Goal: Information Seeking & Learning: Learn about a topic

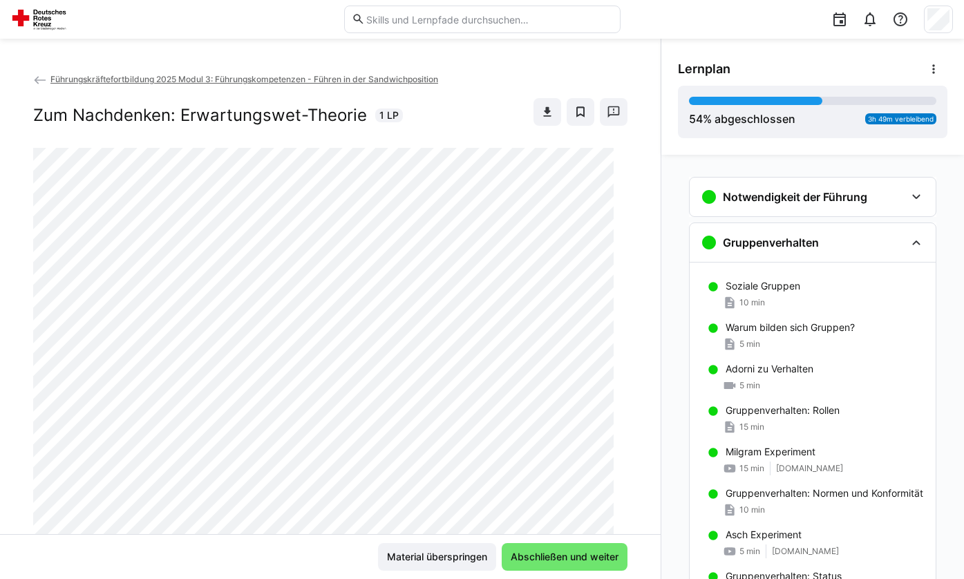
scroll to position [69, 0]
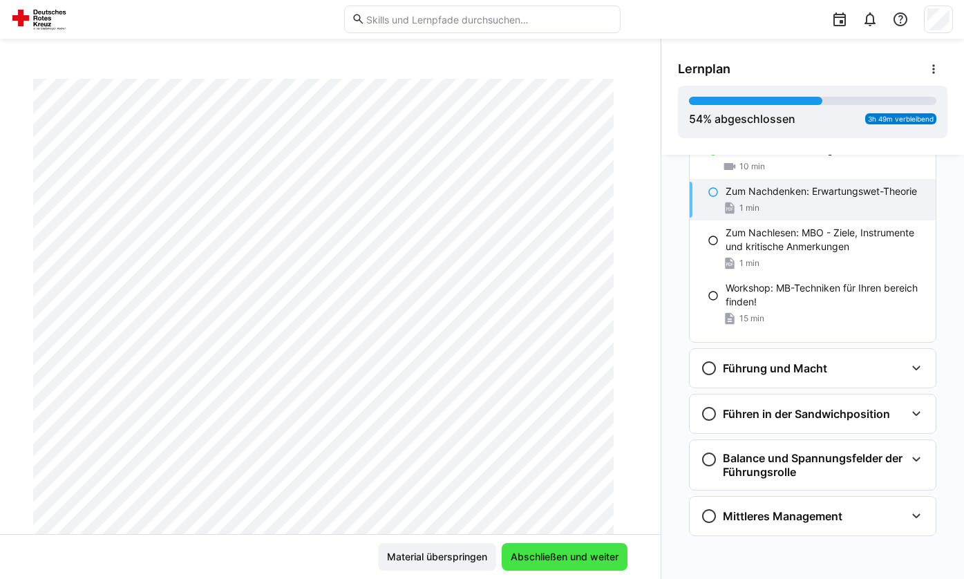
click at [582, 551] on span "Abschließen und weiter" at bounding box center [564, 557] width 112 height 14
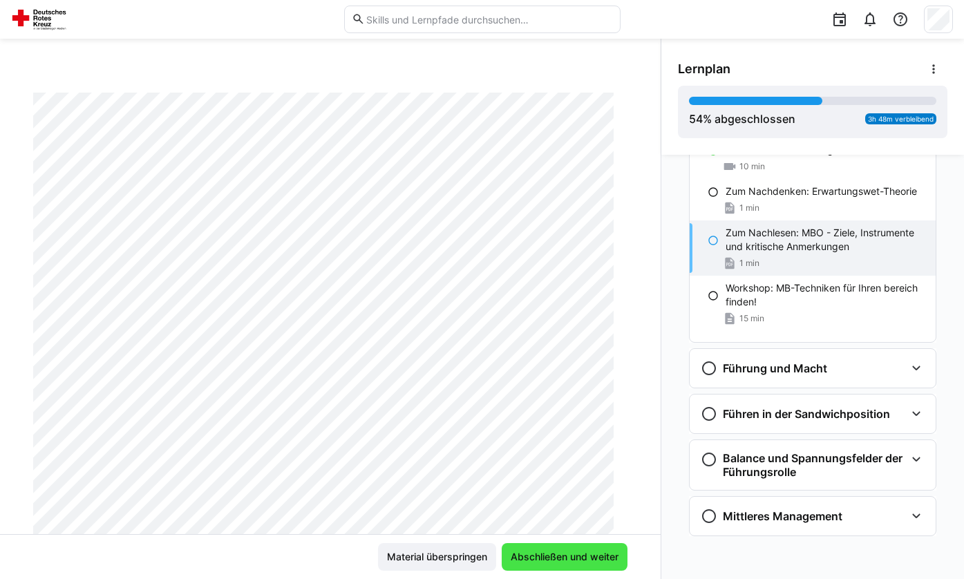
click at [582, 551] on span "Abschließen und weiter" at bounding box center [564, 557] width 112 height 14
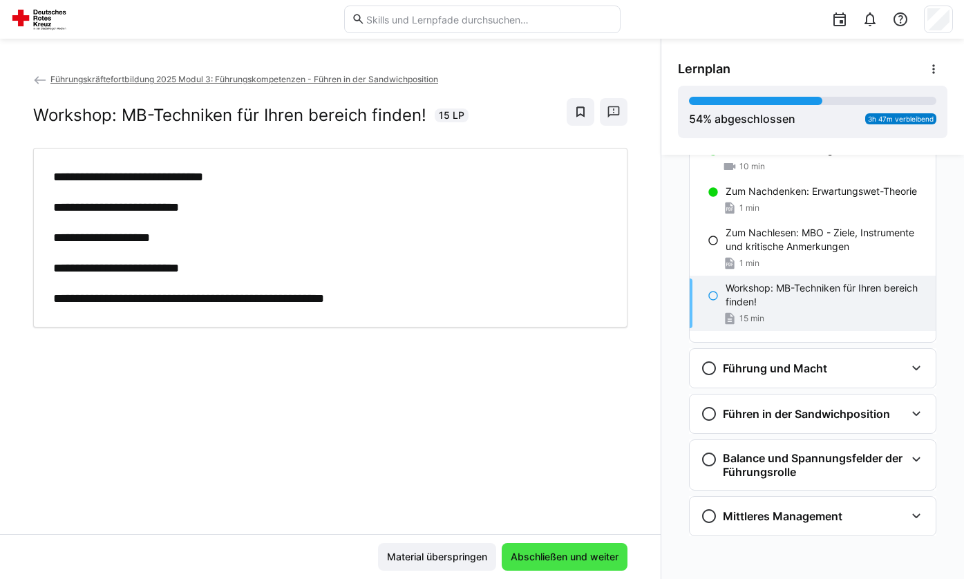
scroll to position [0, 0]
click at [582, 551] on span "Abschließen und weiter" at bounding box center [564, 557] width 112 height 14
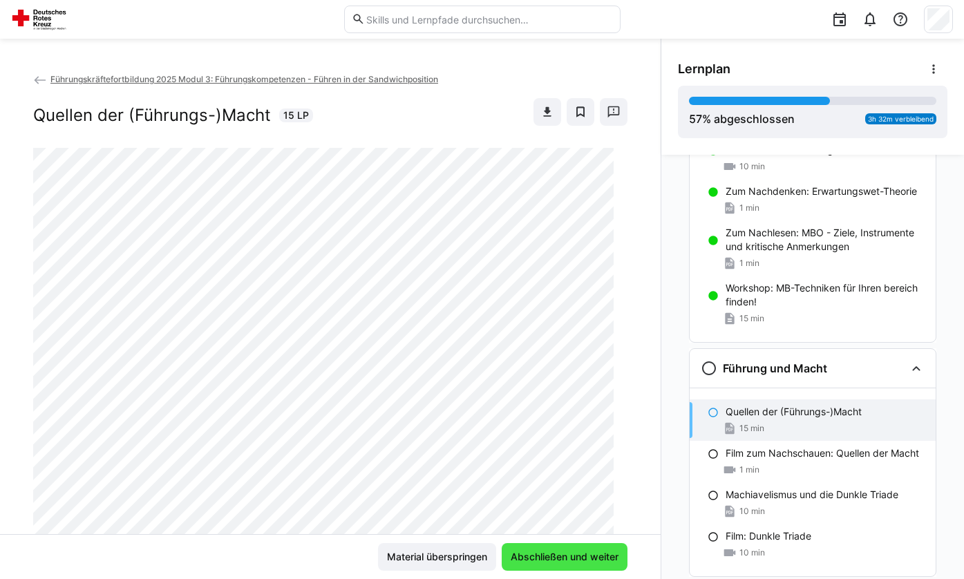
click at [606, 560] on span "Abschließen und weiter" at bounding box center [564, 557] width 112 height 14
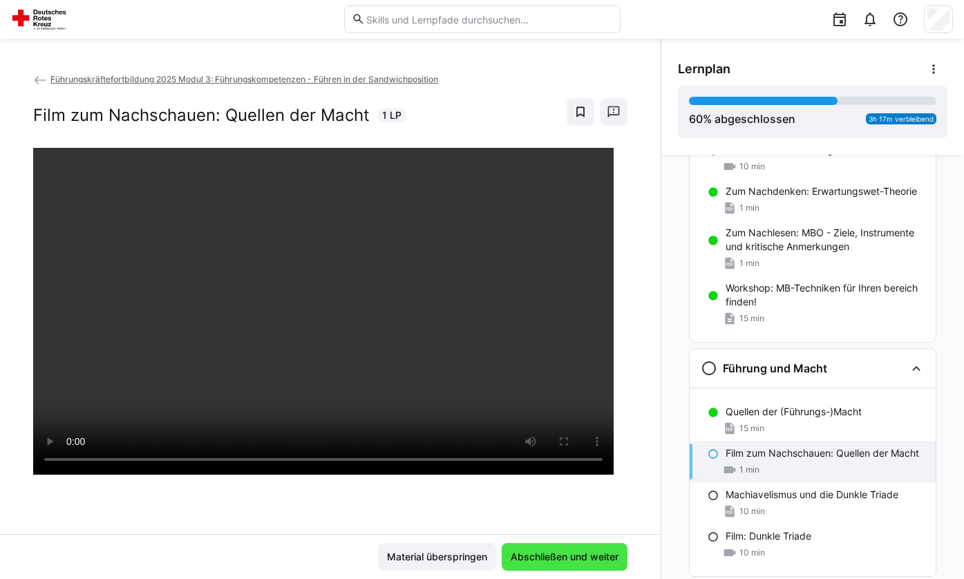
click at [606, 560] on span "Abschließen und weiter" at bounding box center [564, 557] width 112 height 14
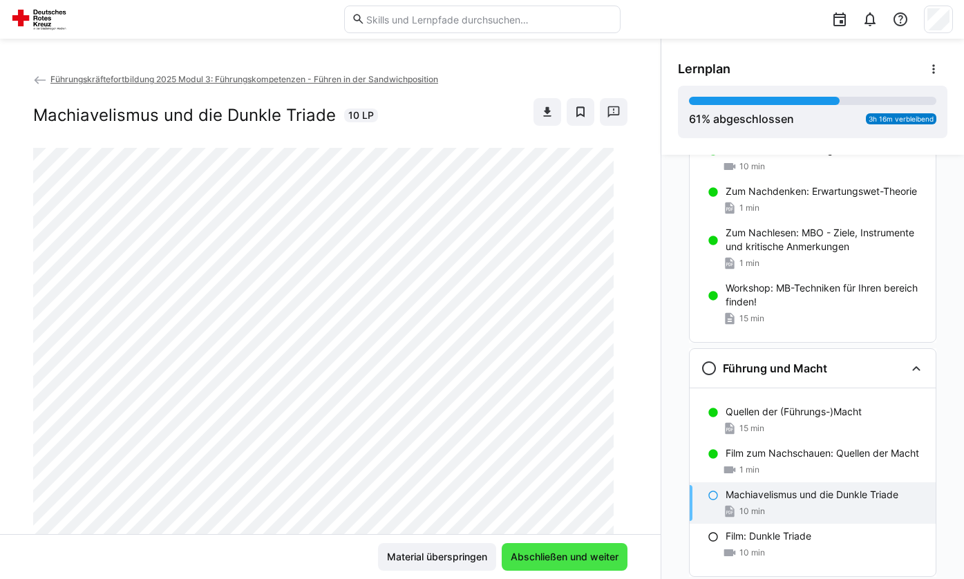
click at [606, 560] on span "Abschließen und weiter" at bounding box center [564, 557] width 112 height 14
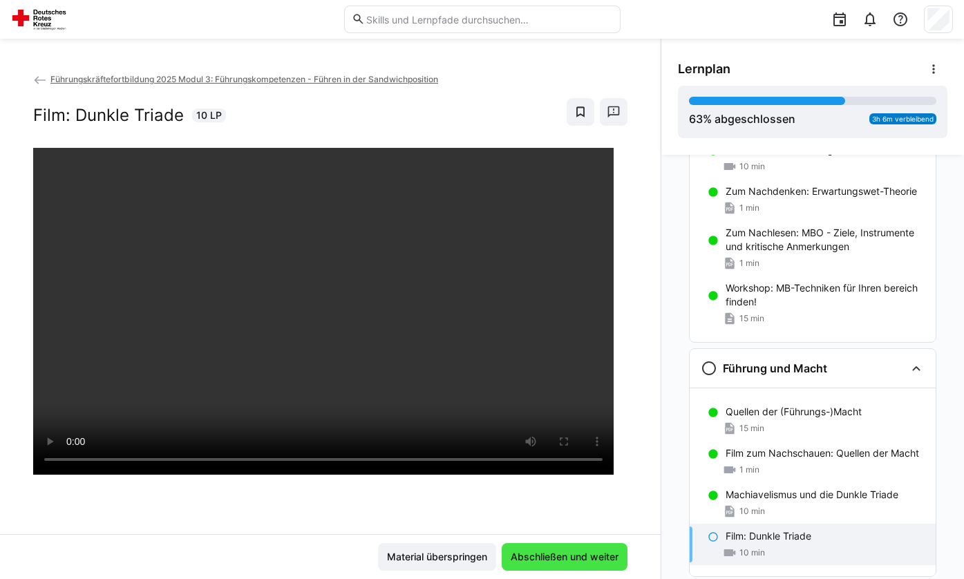
click at [606, 560] on span "Abschließen und weiter" at bounding box center [564, 557] width 112 height 14
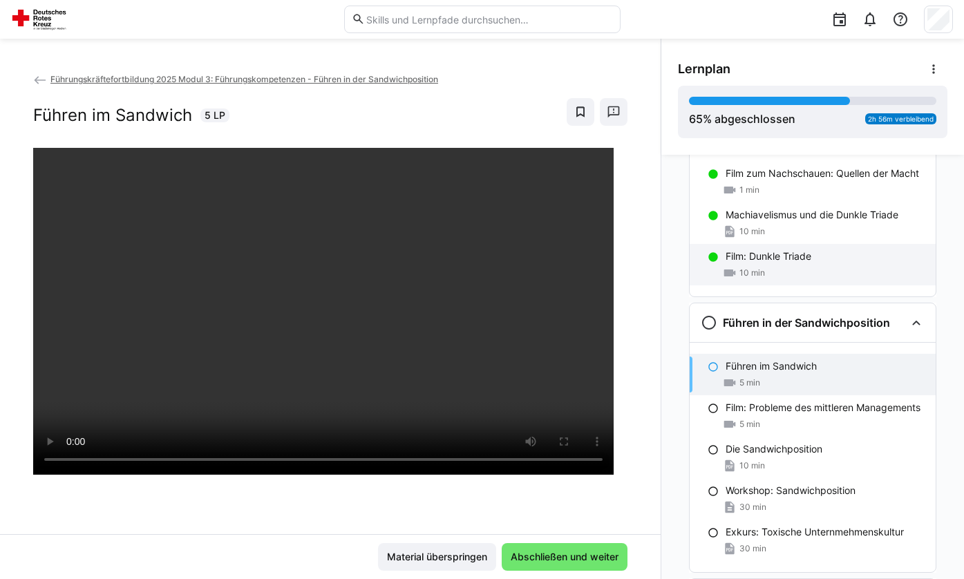
scroll to position [1413, 0]
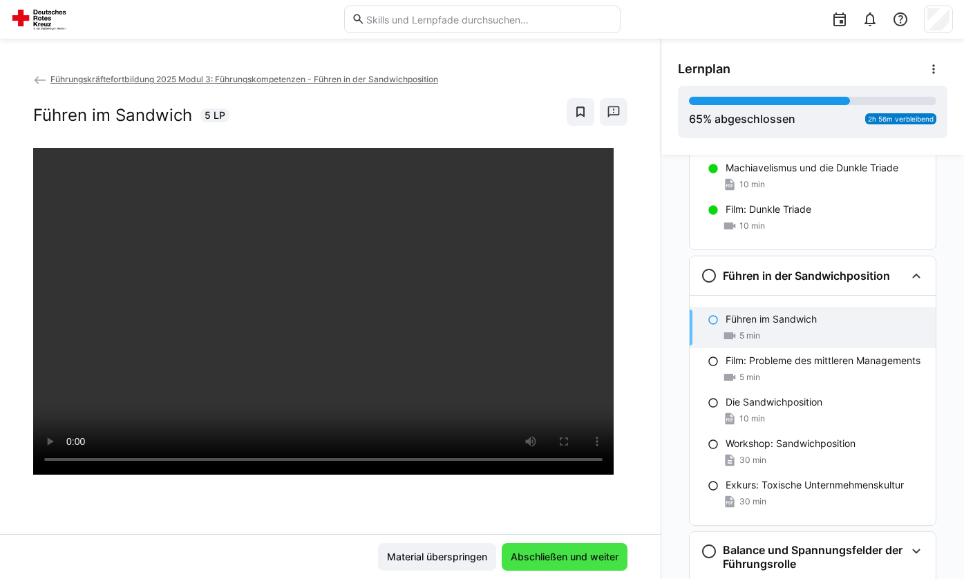
click at [573, 551] on span "Abschließen und weiter" at bounding box center [564, 557] width 112 height 14
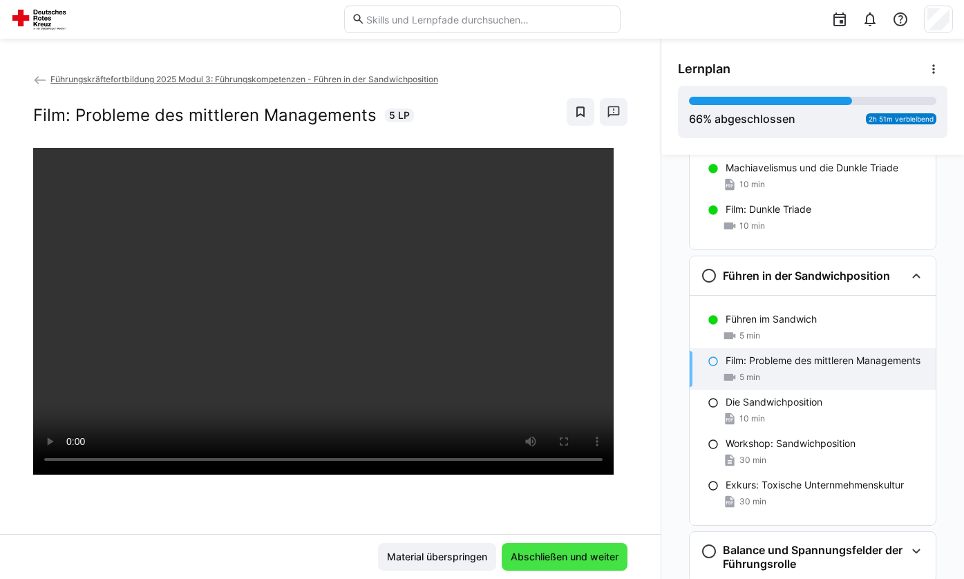
click at [573, 552] on span "Abschließen und weiter" at bounding box center [564, 557] width 112 height 14
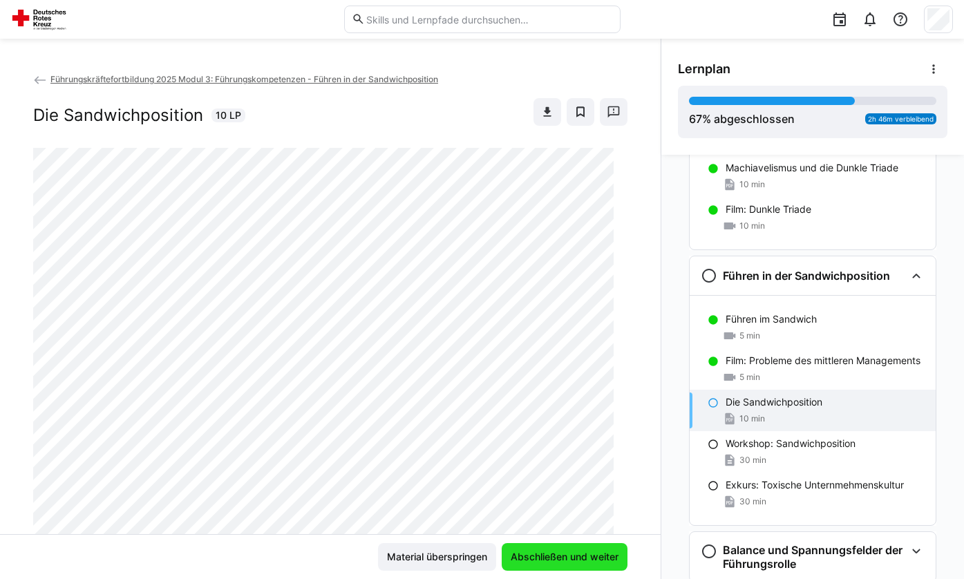
click at [573, 552] on span "Abschließen und weiter" at bounding box center [564, 557] width 112 height 14
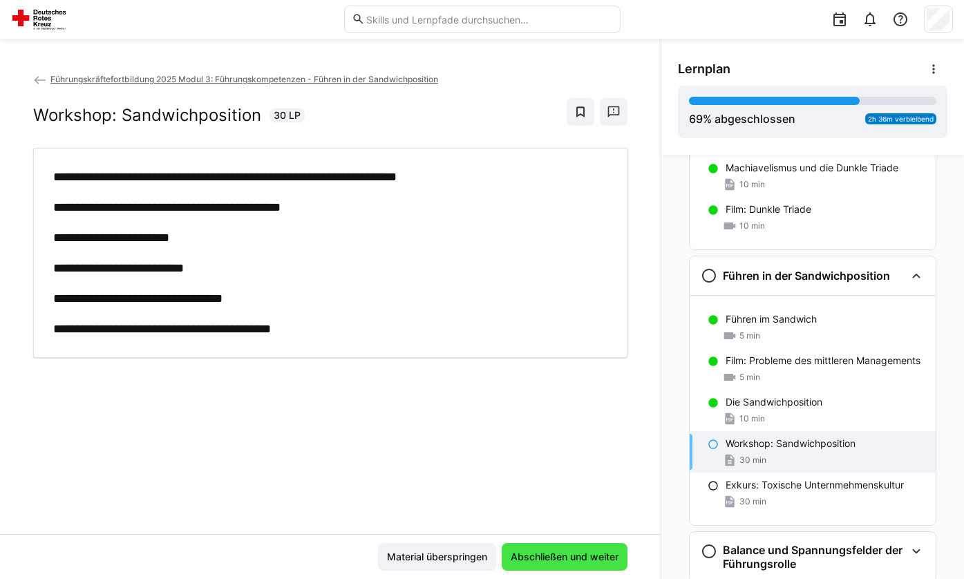
click at [573, 553] on span "Abschließen und weiter" at bounding box center [564, 557] width 112 height 14
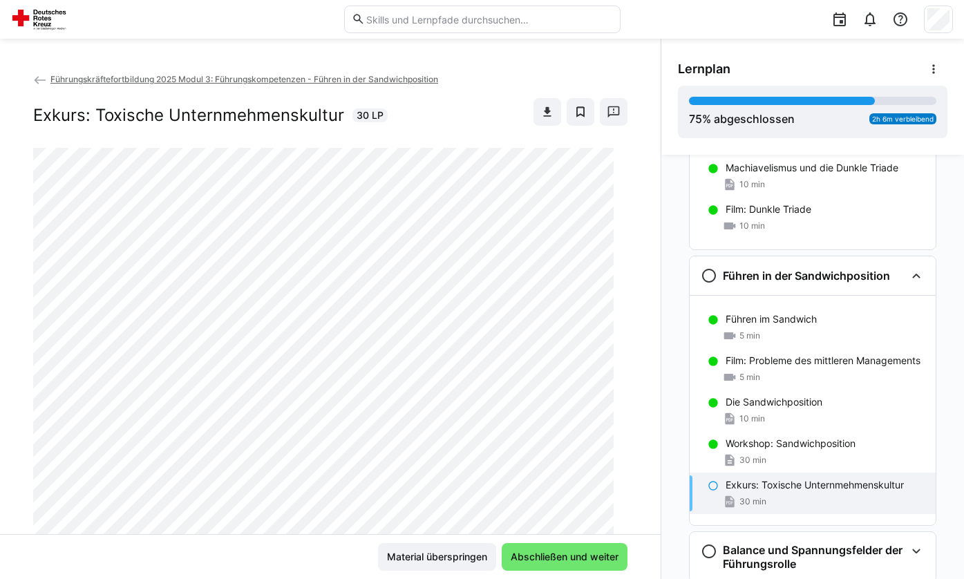
drag, startPoint x: 573, startPoint y: 553, endPoint x: -31, endPoint y: 611, distance: 607.4
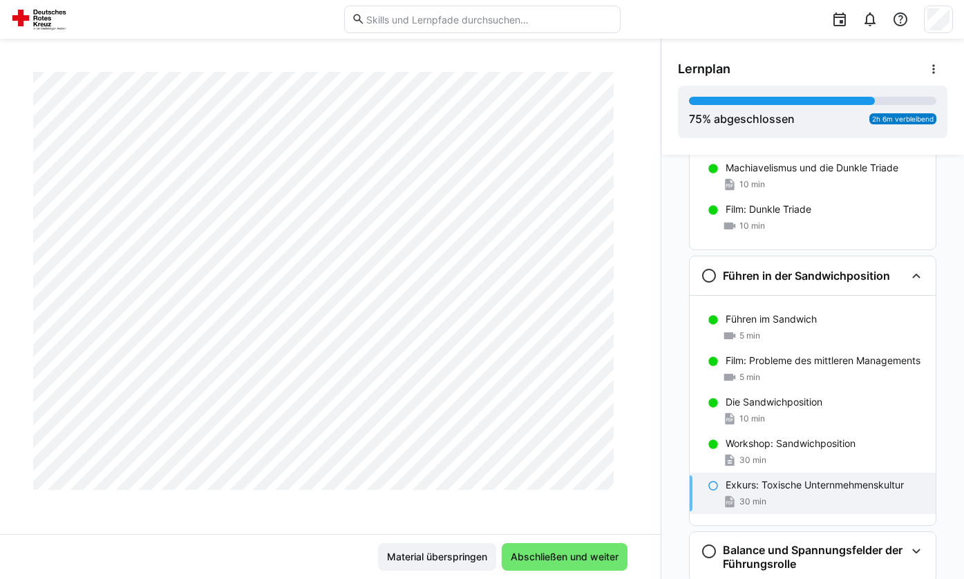
scroll to position [446, 0]
click at [559, 556] on span "Abschließen und weiter" at bounding box center [564, 557] width 112 height 14
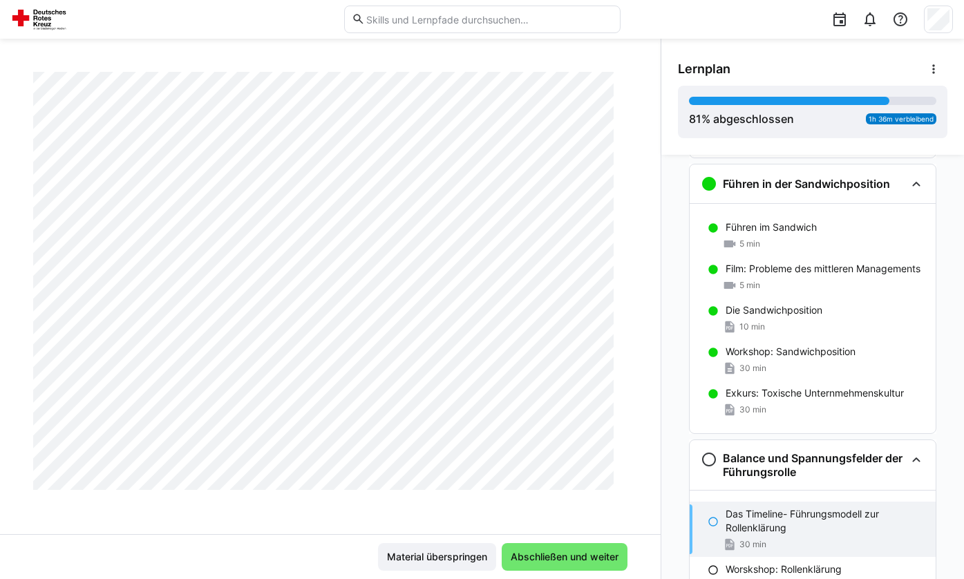
scroll to position [2113, 0]
click at [537, 553] on span "Abschließen und weiter" at bounding box center [564, 557] width 112 height 14
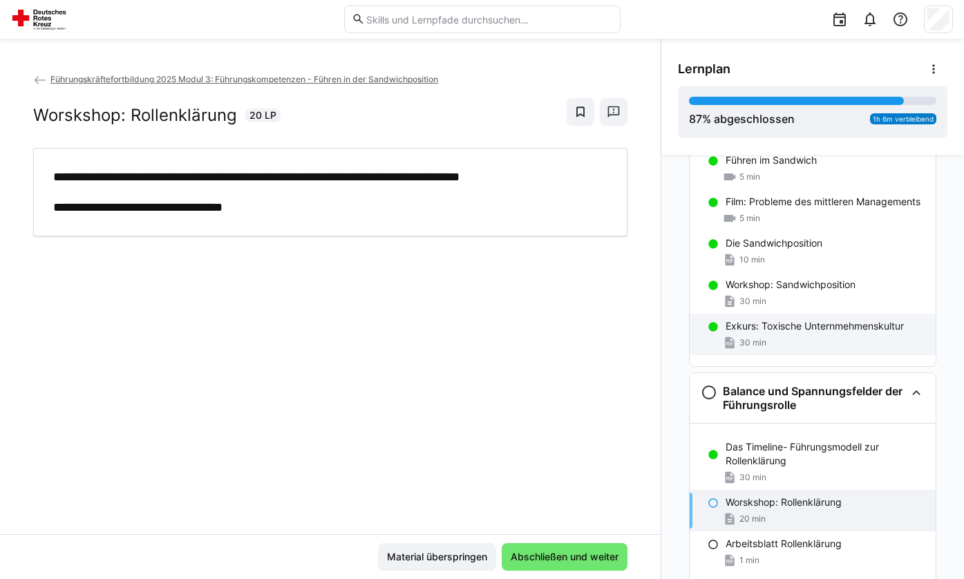
scroll to position [1666, 0]
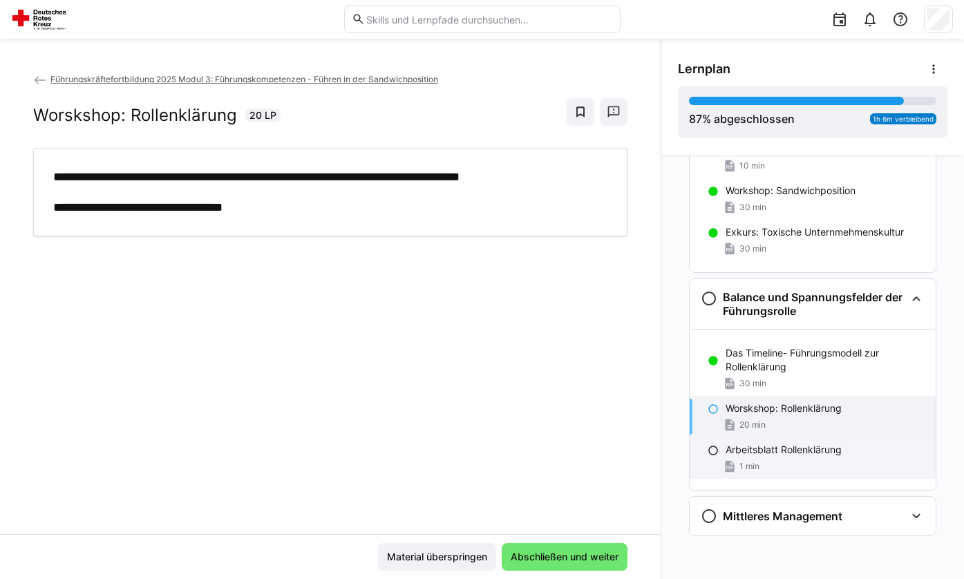
click at [797, 473] on div "Arbeitsblatt Rollenklärung 1 min" at bounding box center [813, 457] width 246 height 41
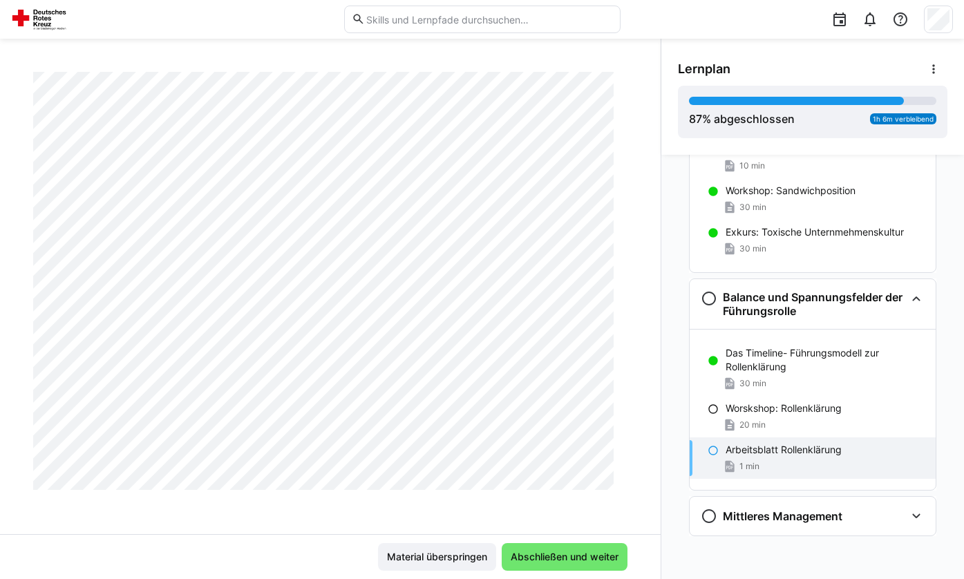
scroll to position [1061, 0]
click at [590, 553] on span "Abschließen und weiter" at bounding box center [564, 557] width 112 height 14
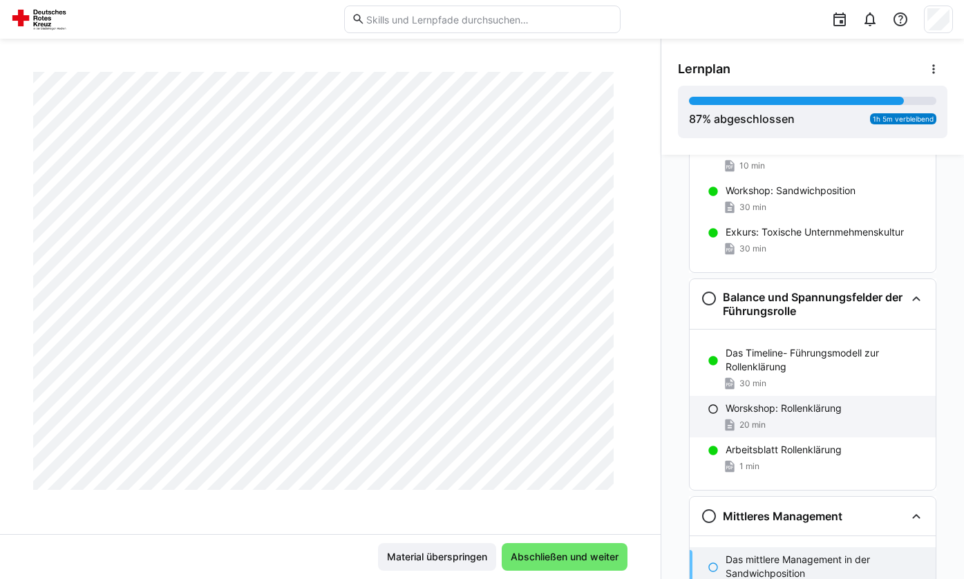
click at [757, 429] on span "20 min" at bounding box center [752, 424] width 26 height 11
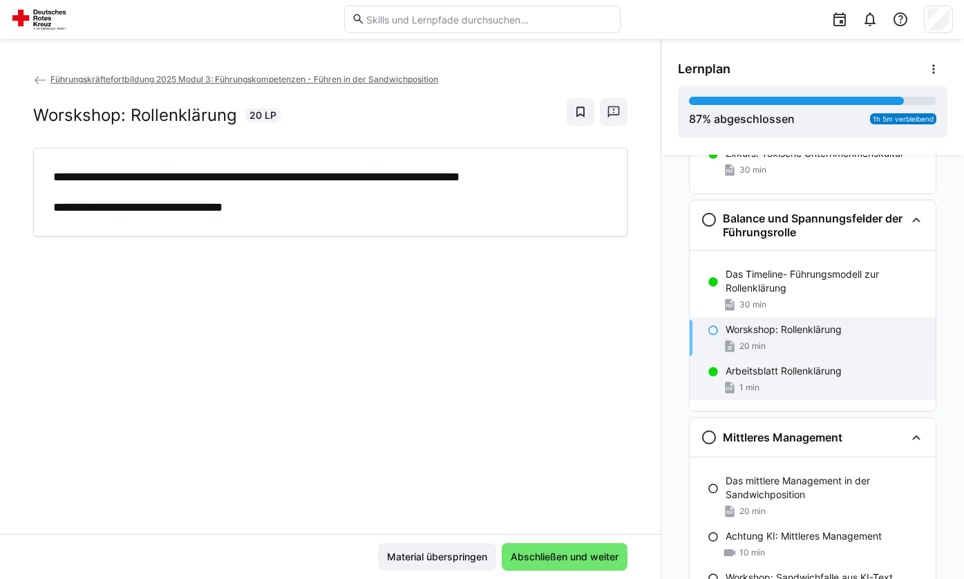
scroll to position [1789, 0]
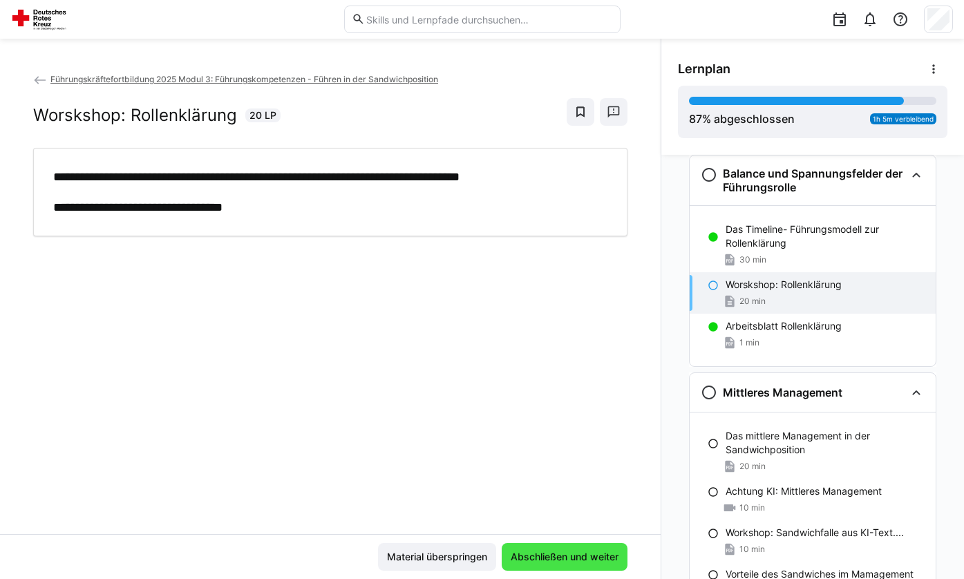
click at [577, 561] on span "Abschließen und weiter" at bounding box center [564, 557] width 112 height 14
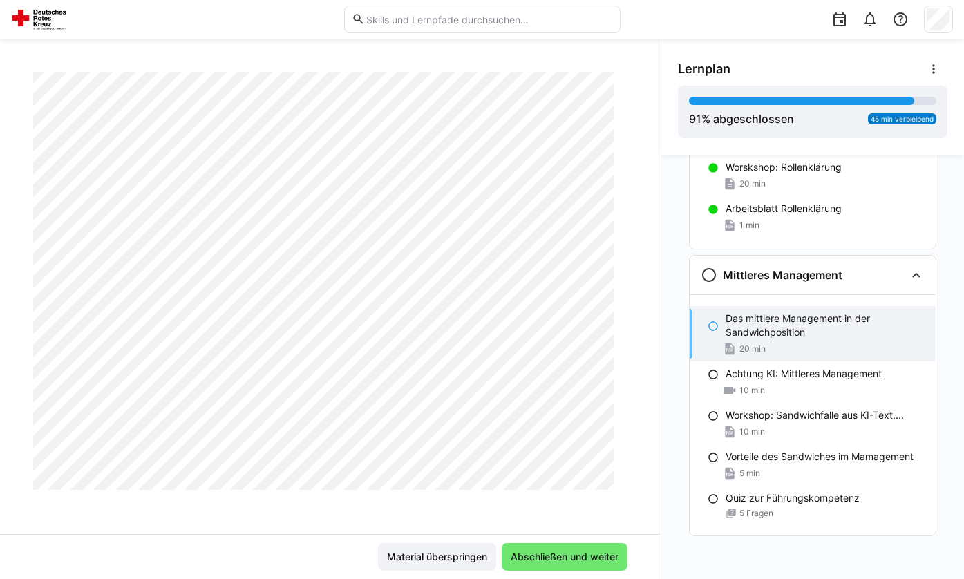
scroll to position [1796, 0]
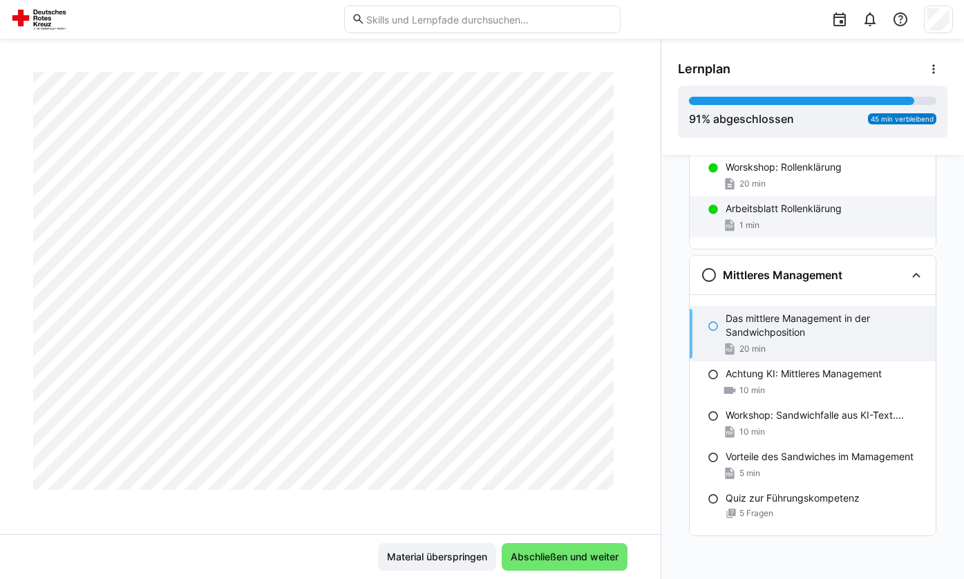
click at [926, 213] on div "Arbeitsblatt Rollenklärung 1 min" at bounding box center [813, 216] width 246 height 41
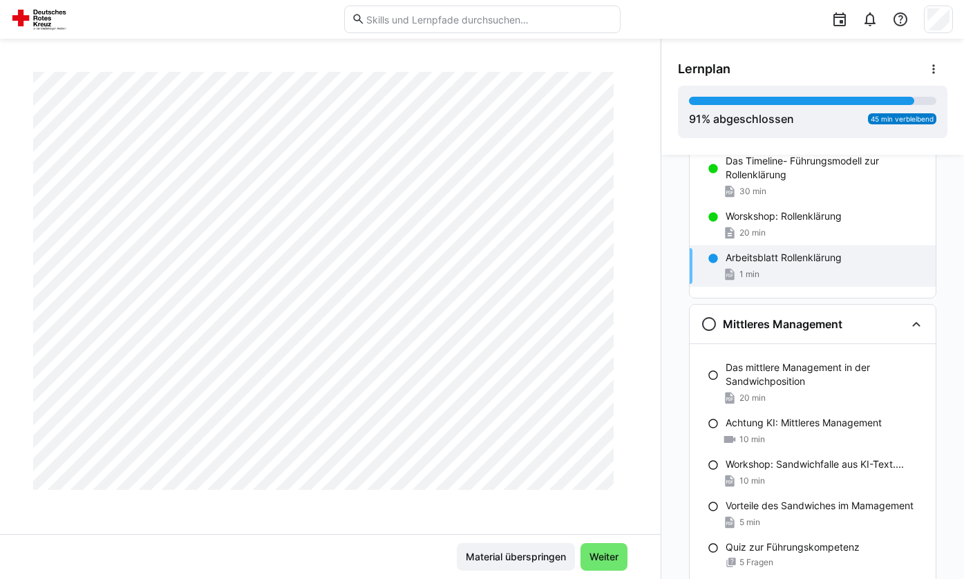
scroll to position [1907, 0]
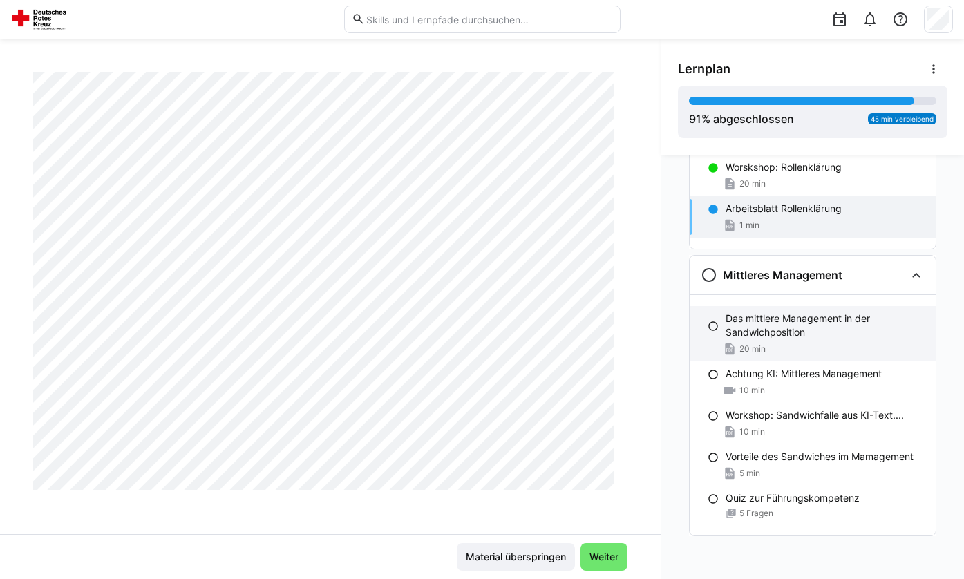
click at [783, 321] on p "Das mittlere Management in der Sandwichposition" at bounding box center [824, 326] width 199 height 28
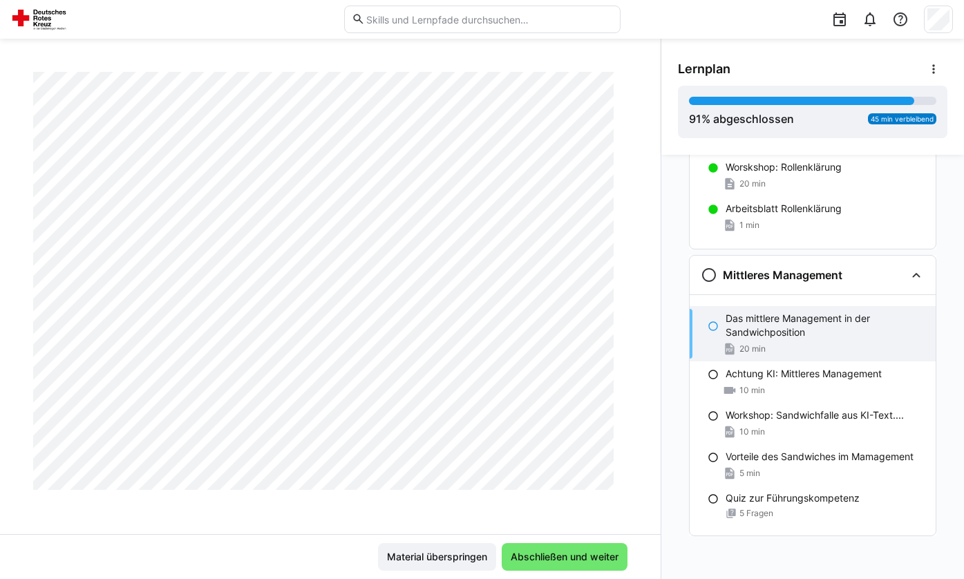
scroll to position [2188, 0]
click at [814, 64] on div "Lernplan" at bounding box center [812, 69] width 269 height 28
click at [557, 562] on span "Abschließen und weiter" at bounding box center [564, 557] width 112 height 14
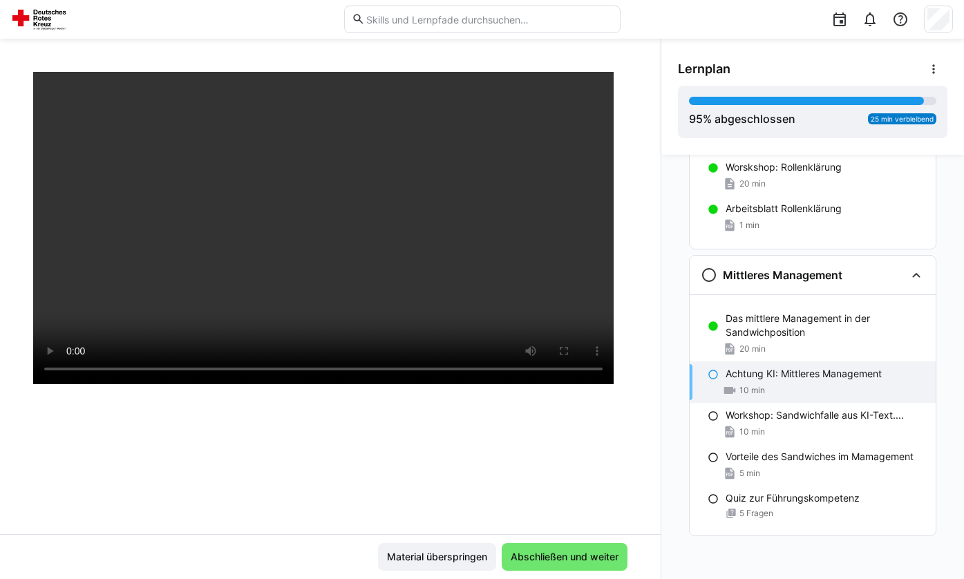
scroll to position [0, 0]
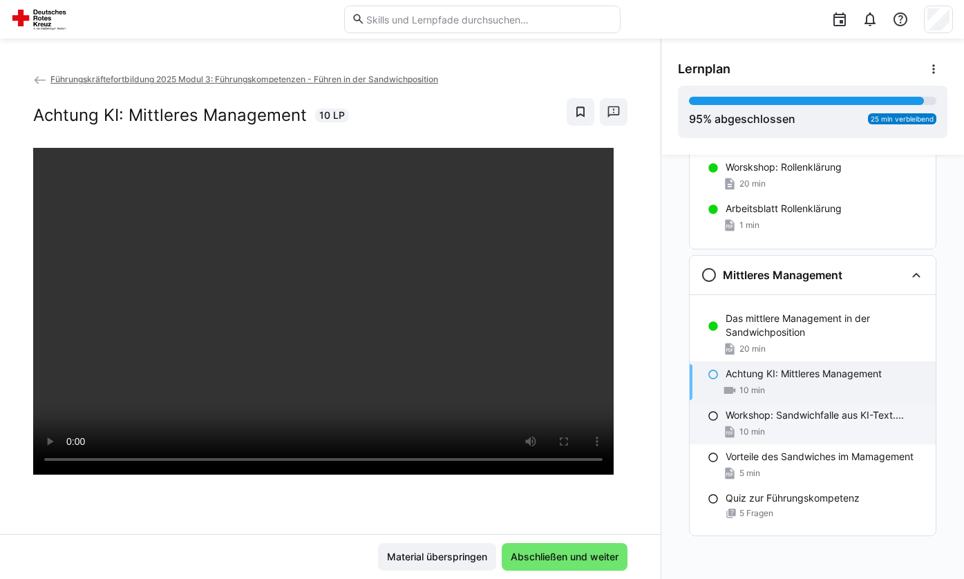
click at [801, 415] on p "Workshop: Sandwichfalle aus KI-Text...." at bounding box center [814, 415] width 178 height 14
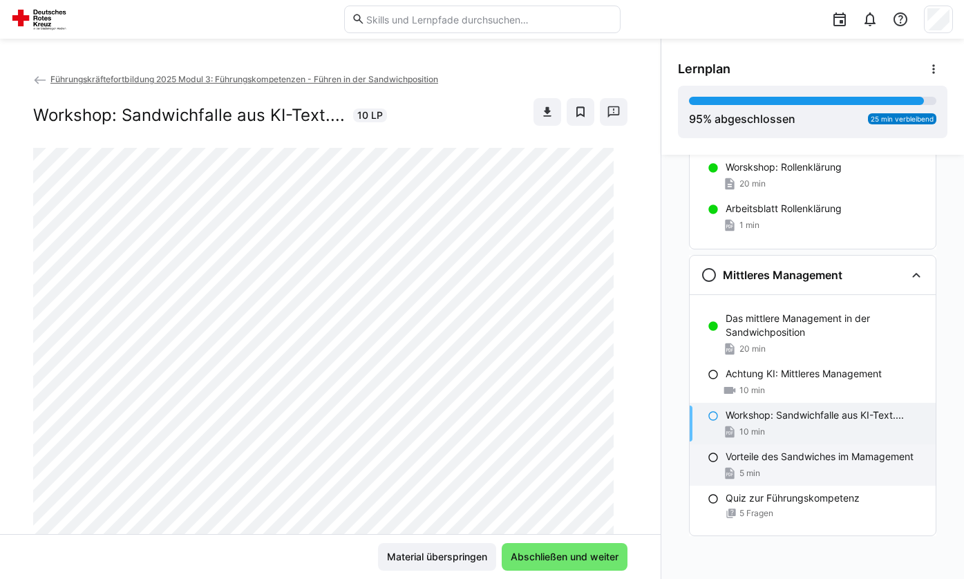
click at [788, 462] on p "Vorteile des Sandwiches im Mamagement" at bounding box center [819, 457] width 188 height 14
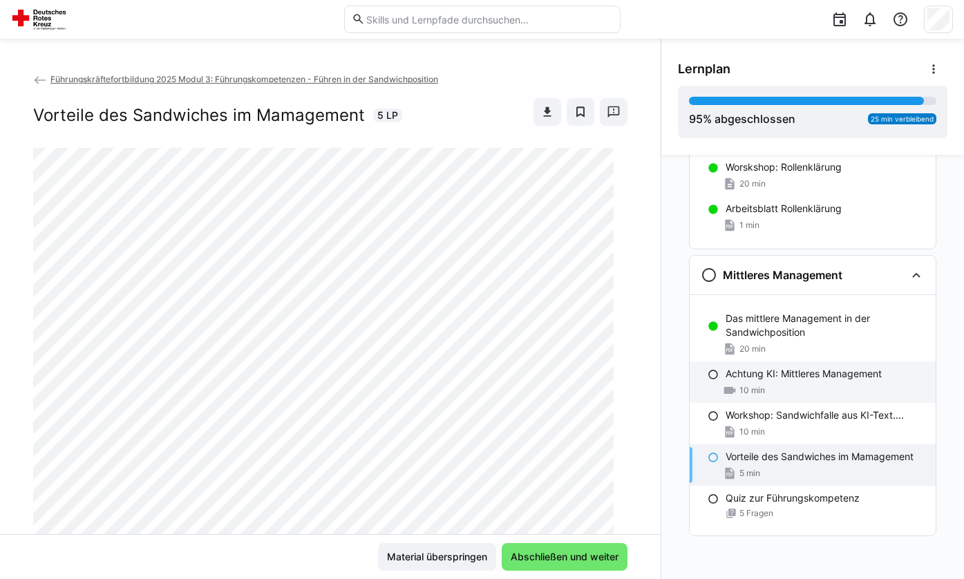
click at [764, 385] on div "10 min" at bounding box center [824, 390] width 199 height 14
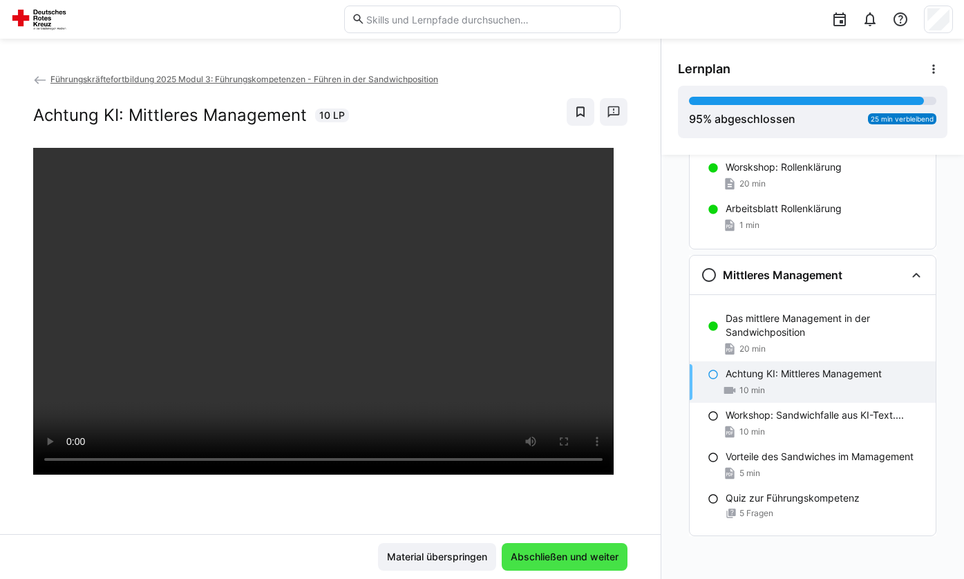
click at [578, 552] on span "Abschließen und weiter" at bounding box center [564, 557] width 112 height 14
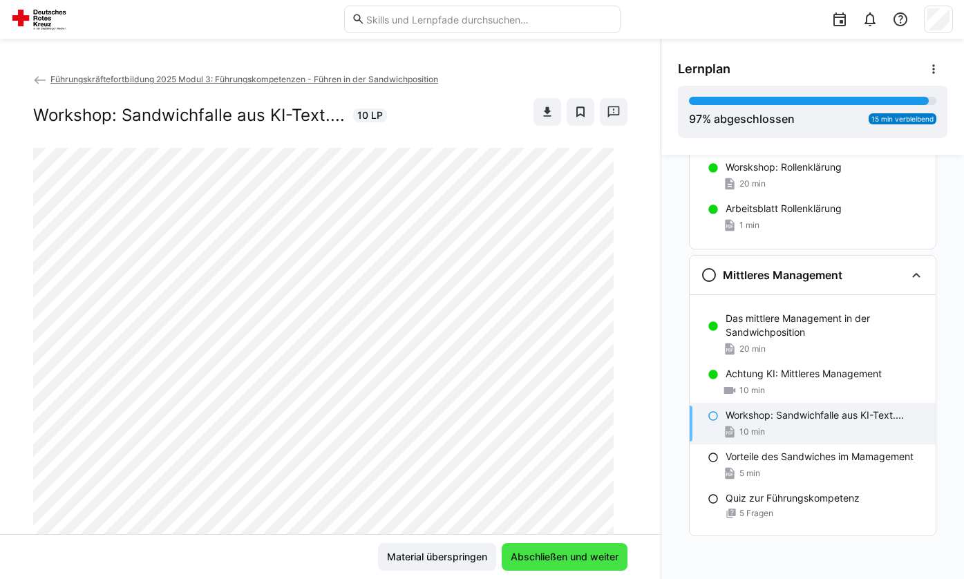
click at [579, 550] on span "Abschließen und weiter" at bounding box center [565, 557] width 126 height 28
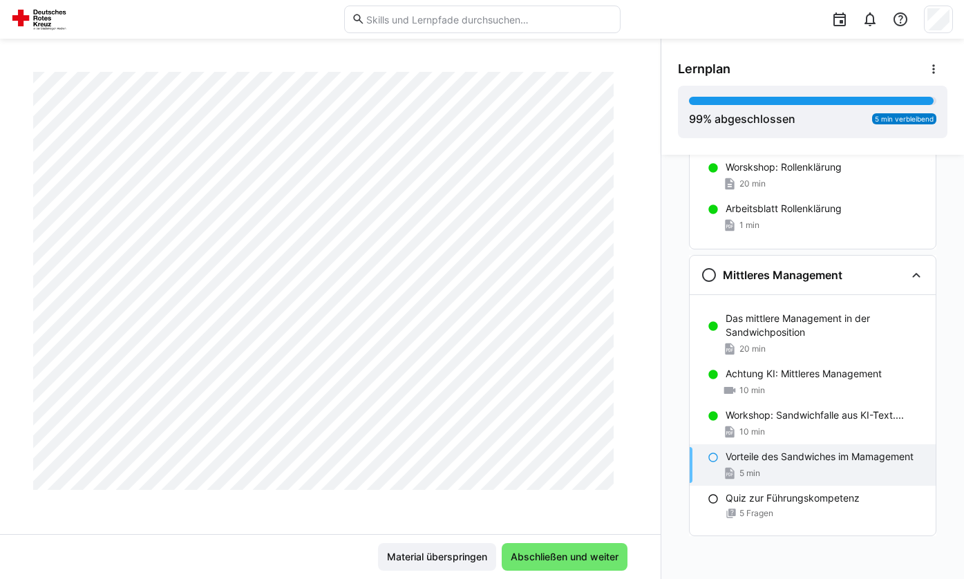
scroll to position [446, 0]
click at [593, 545] on span "Abschließen und weiter" at bounding box center [565, 557] width 126 height 28
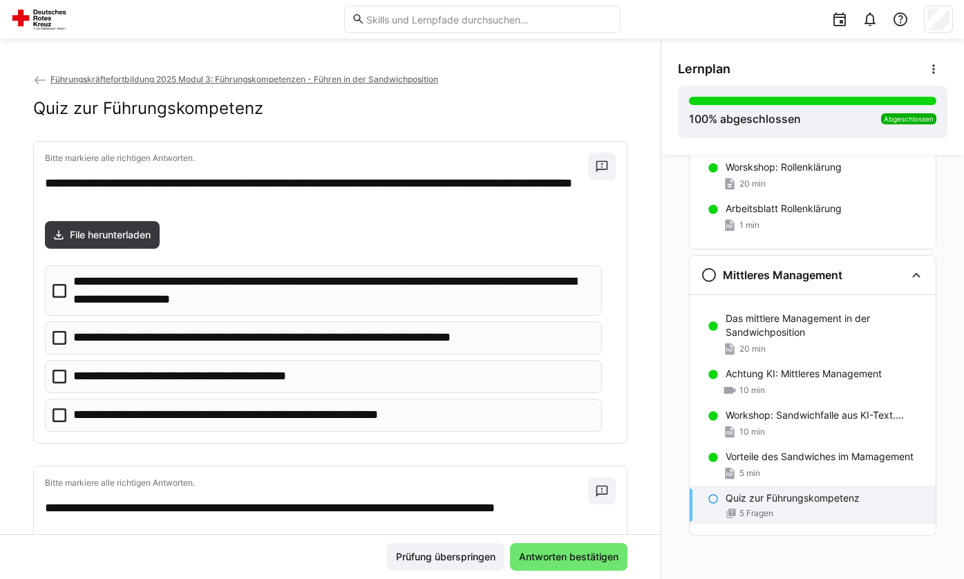
click at [201, 304] on p "**********" at bounding box center [332, 290] width 518 height 35
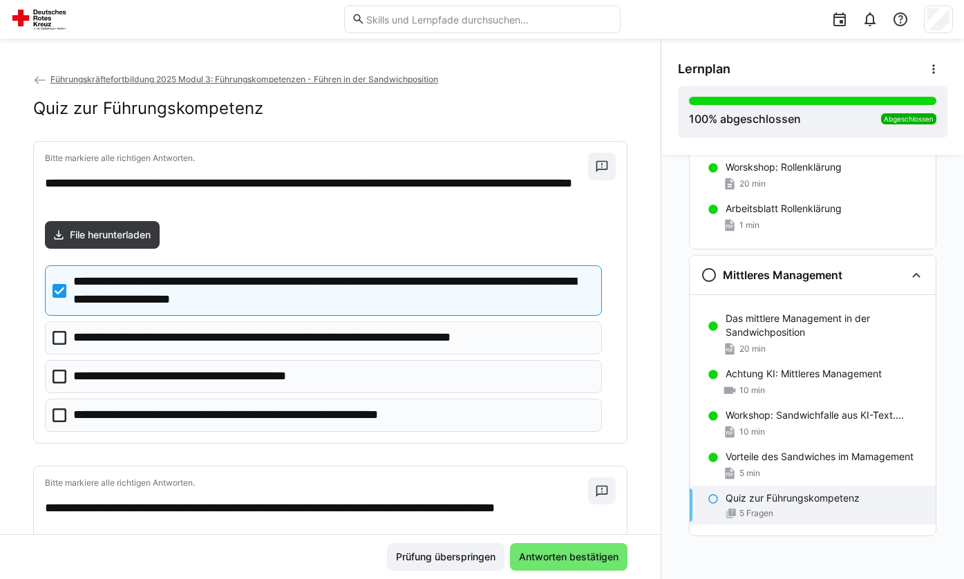
click at [323, 378] on p "**********" at bounding box center [204, 377] width 263 height 18
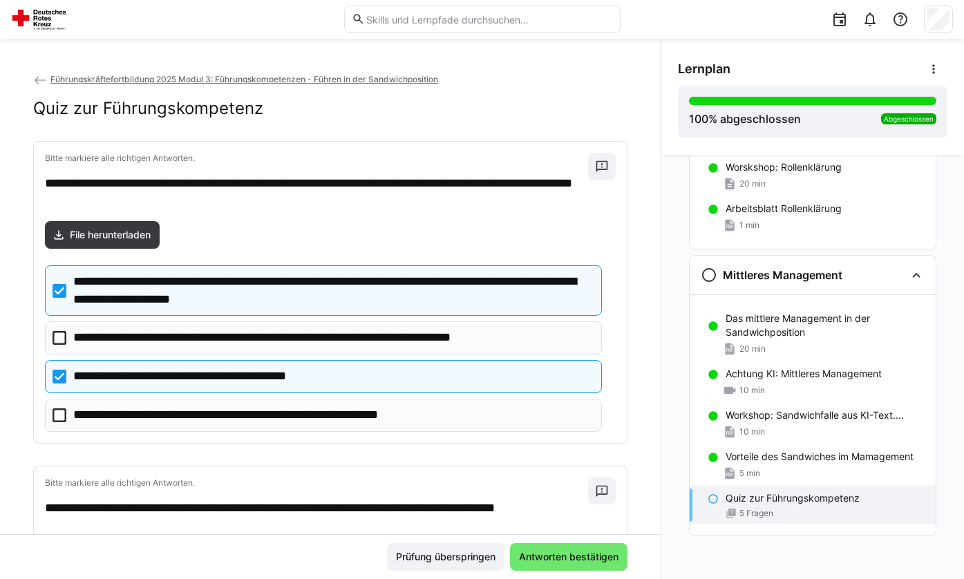
click at [251, 379] on p "**********" at bounding box center [204, 377] width 263 height 18
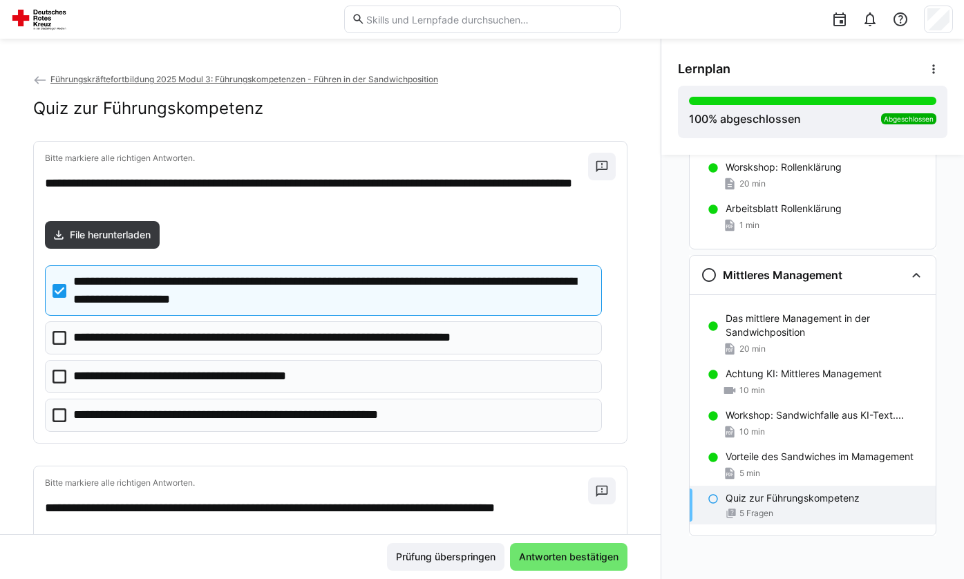
click at [201, 381] on p "**********" at bounding box center [204, 377] width 263 height 18
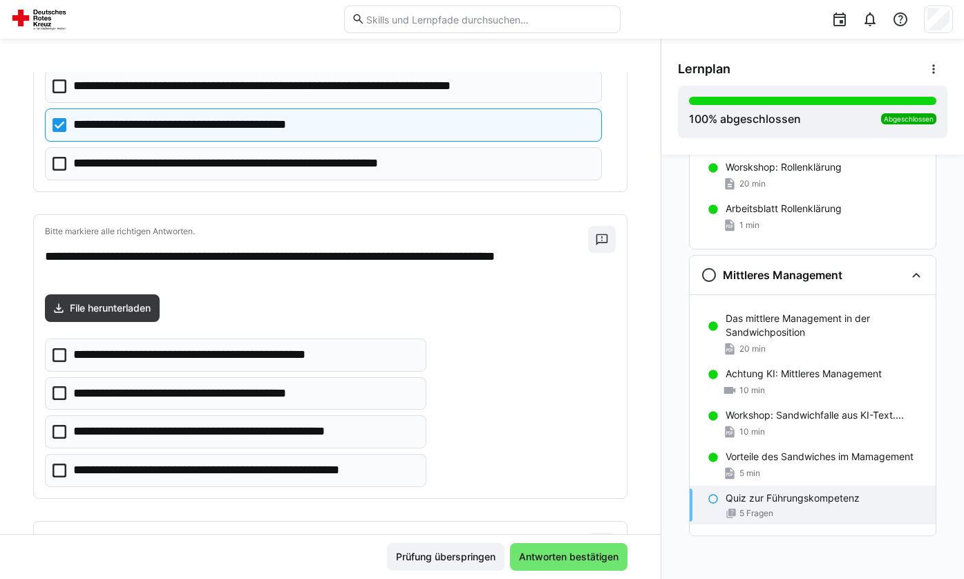
scroll to position [276, 0]
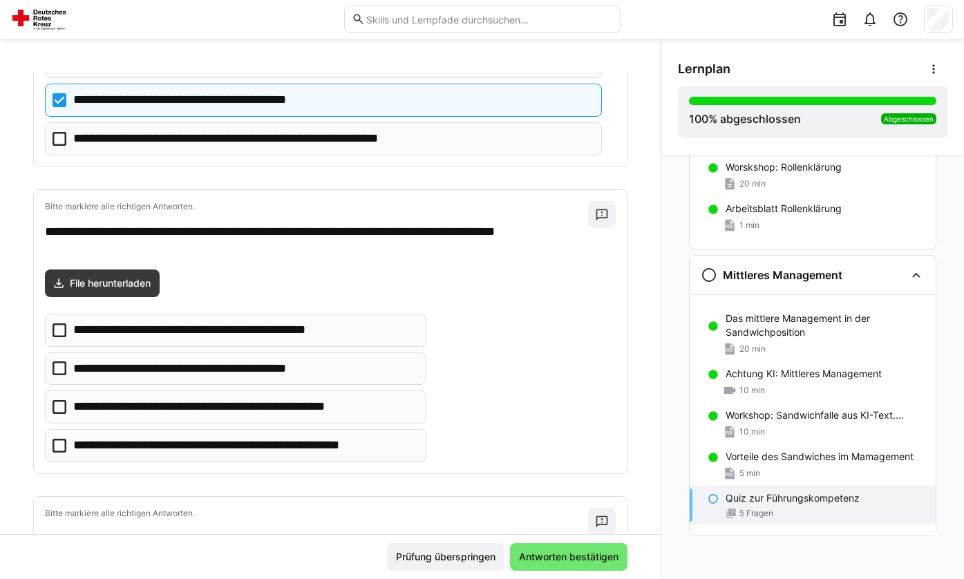
click at [246, 330] on p "**********" at bounding box center [213, 330] width 280 height 18
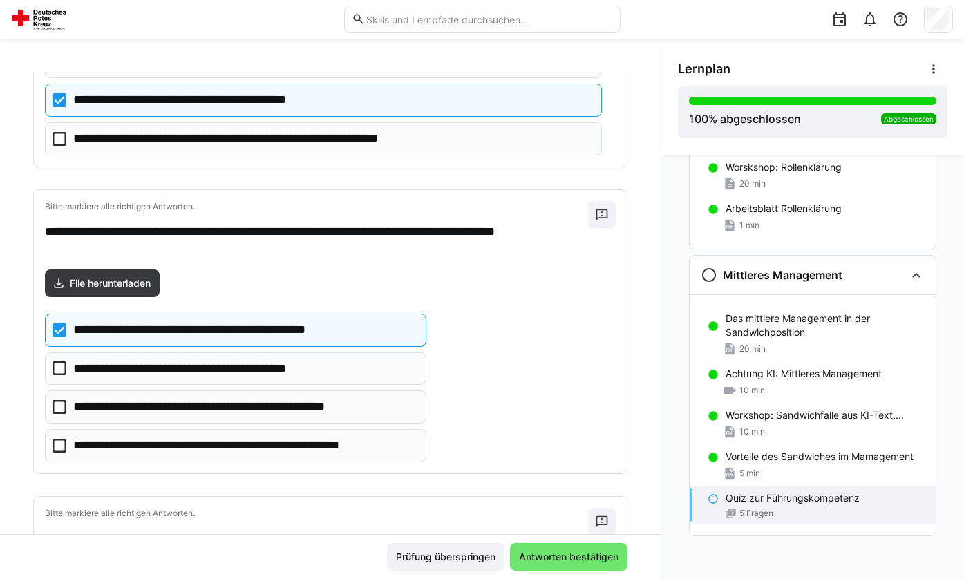
click at [238, 441] on p "**********" at bounding box center [244, 446] width 343 height 18
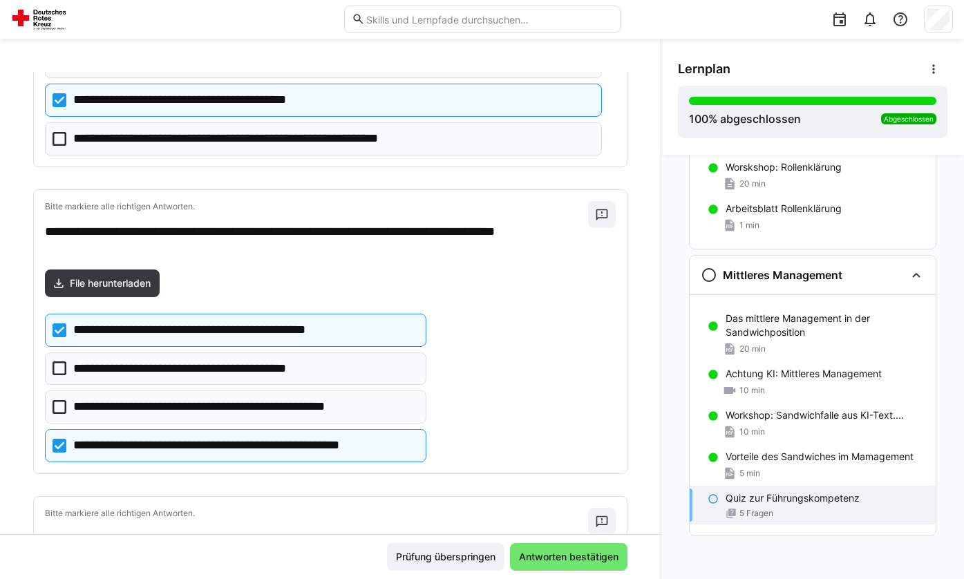
click at [238, 441] on p "**********" at bounding box center [244, 446] width 343 height 18
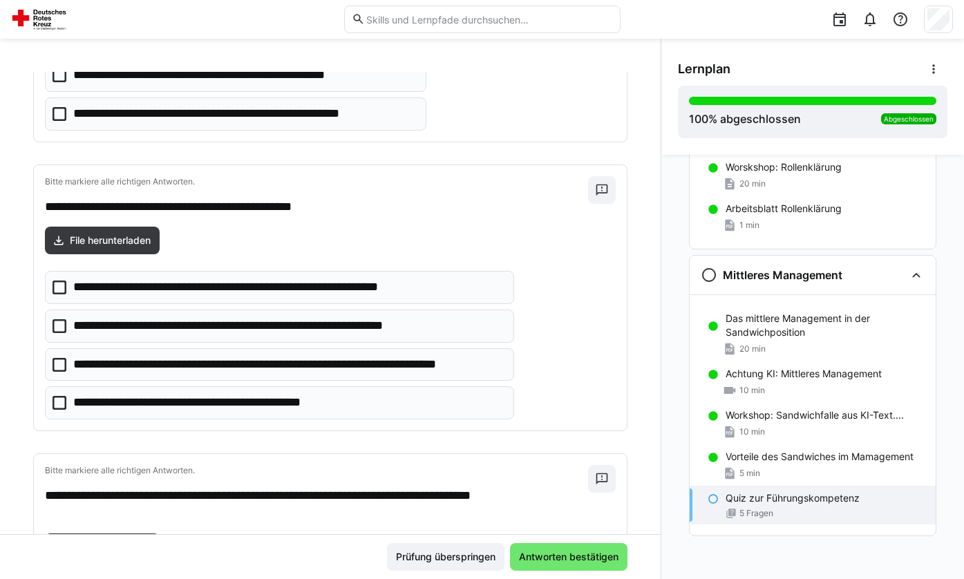
scroll to position [691, 0]
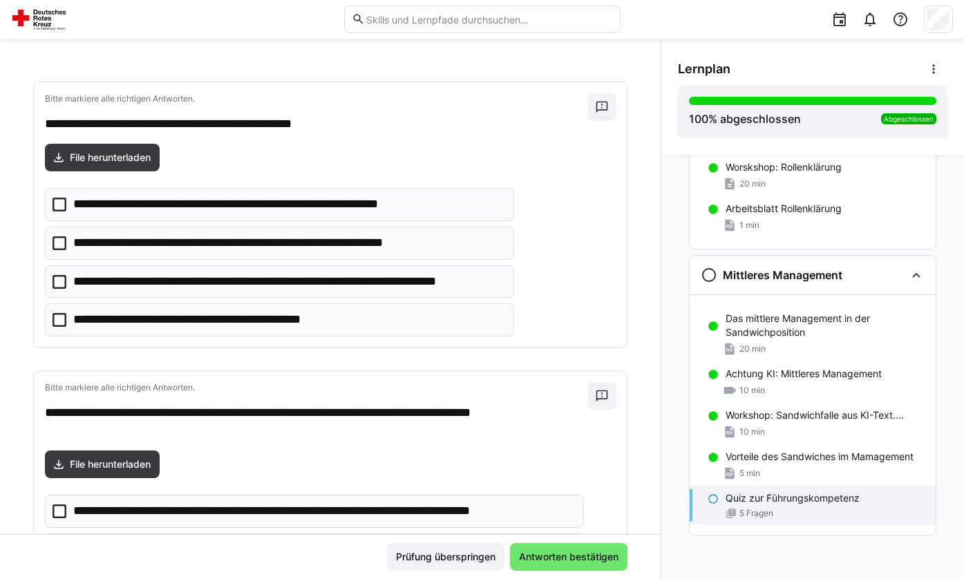
click at [227, 321] on p "**********" at bounding box center [207, 320] width 269 height 18
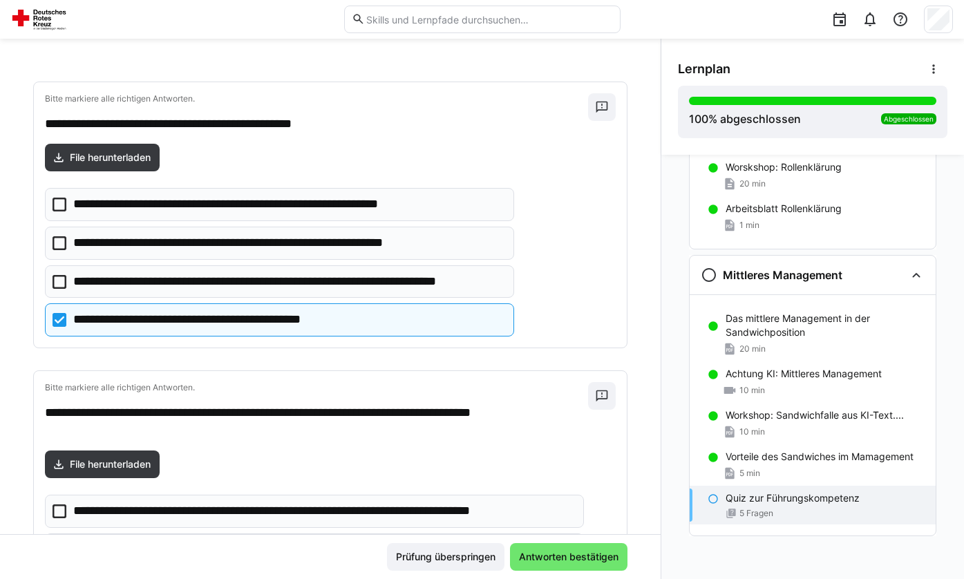
click at [243, 292] on eds-checkbox "**********" at bounding box center [279, 281] width 469 height 33
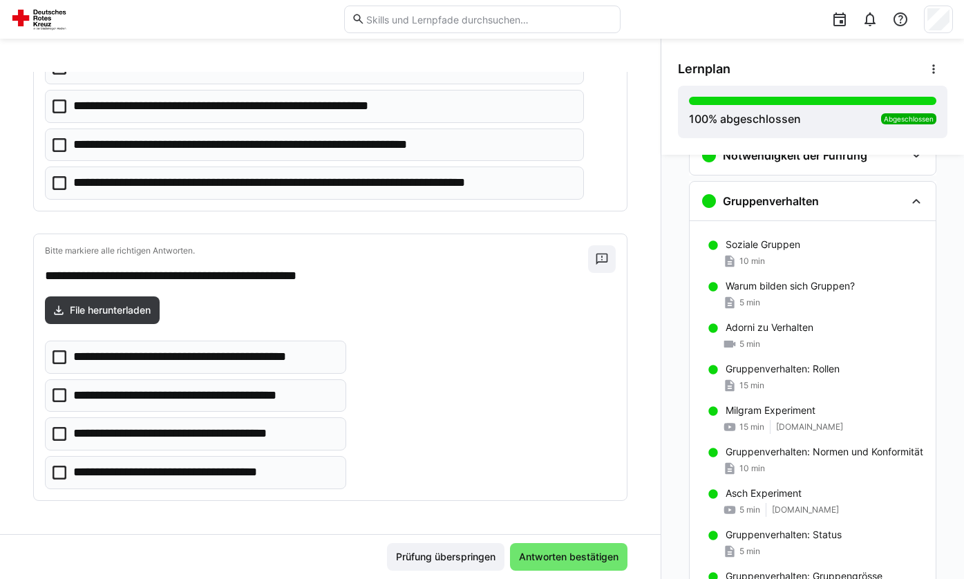
scroll to position [0, 0]
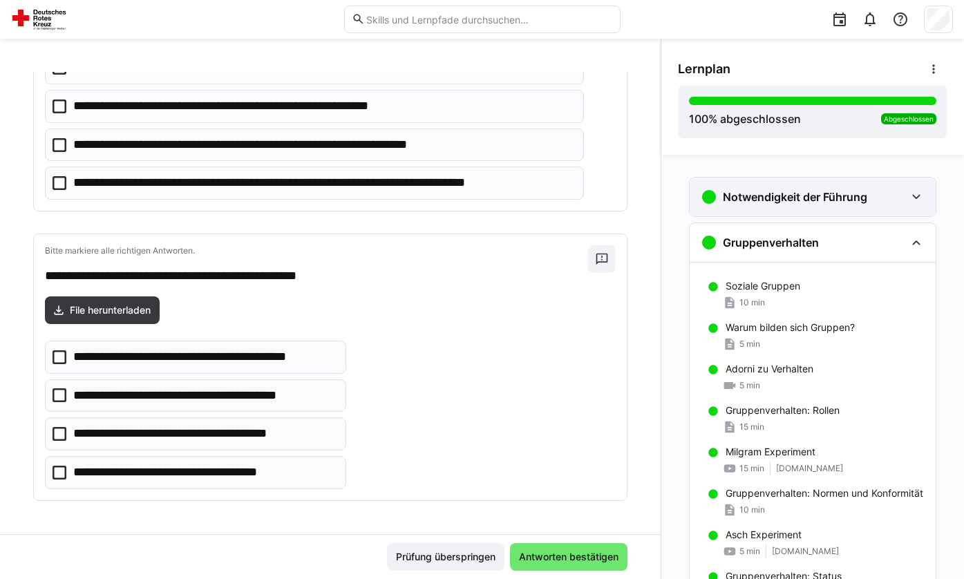
click at [853, 189] on div "Notwendigkeit der Führung" at bounding box center [784, 197] width 167 height 17
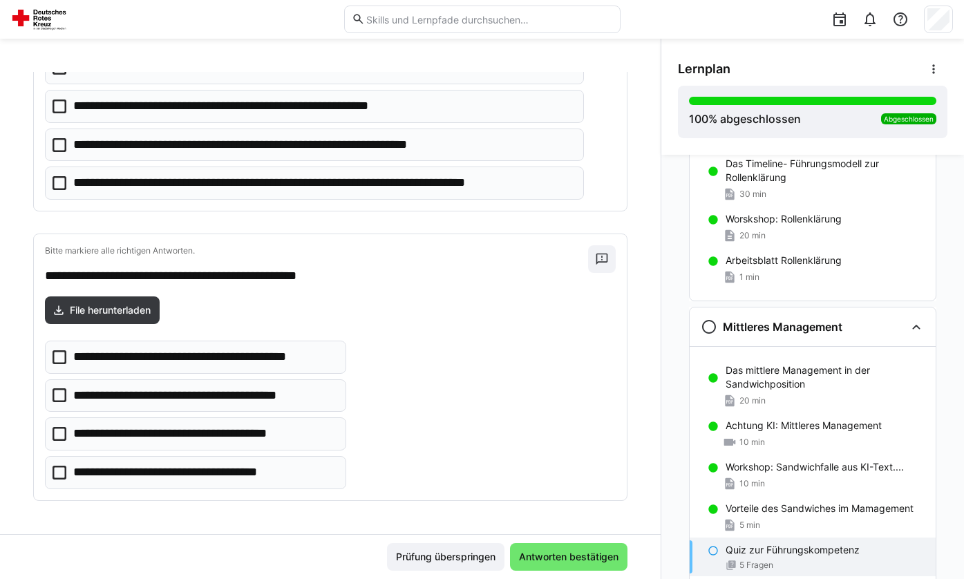
scroll to position [2026, 0]
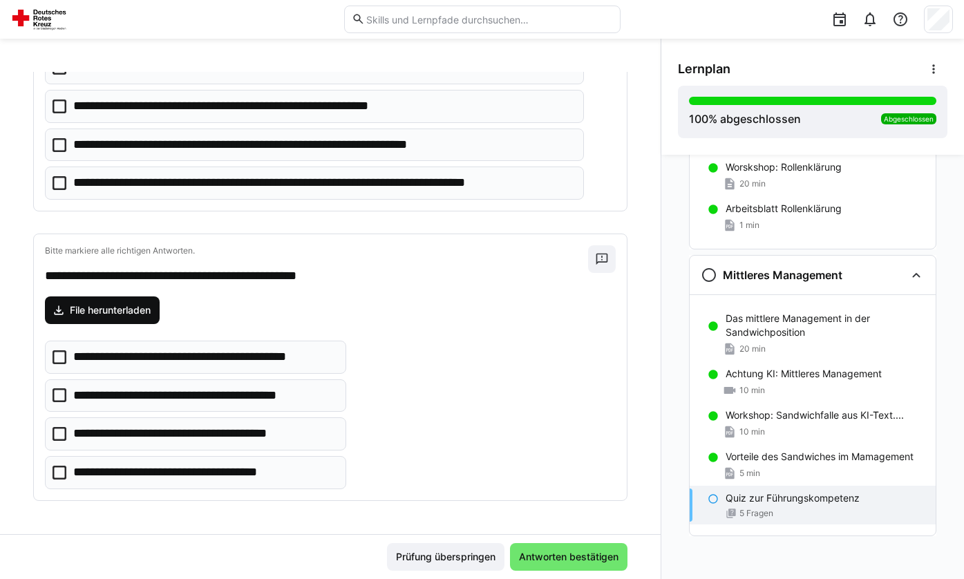
click at [116, 310] on span "File herunterladen" at bounding box center [110, 310] width 85 height 14
click at [57, 471] on icon at bounding box center [60, 473] width 14 height 14
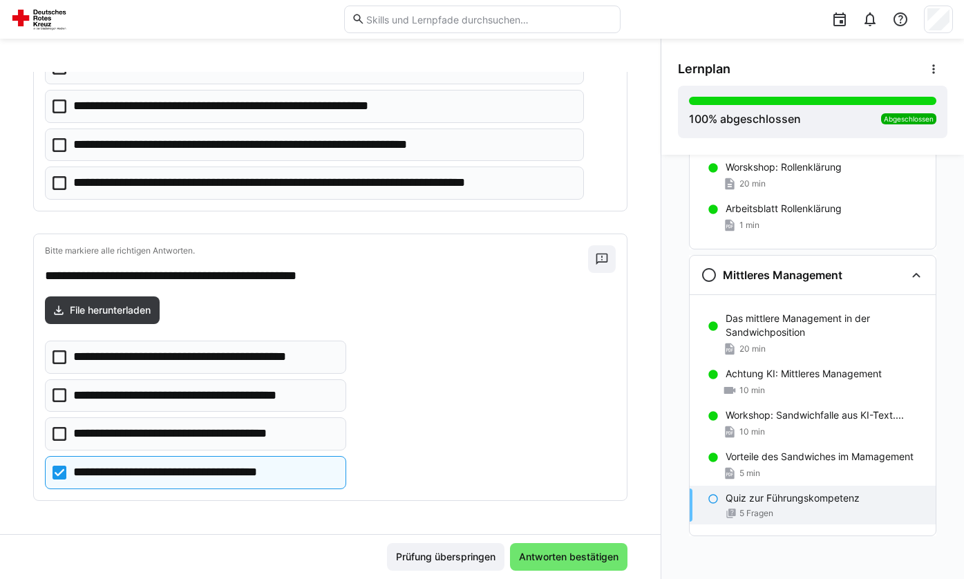
click at [60, 430] on icon at bounding box center [60, 434] width 14 height 14
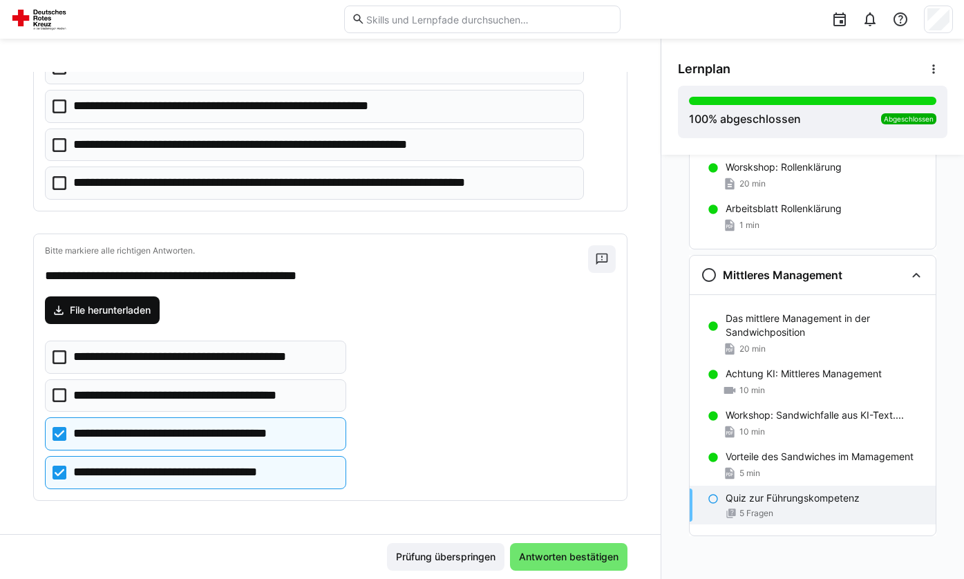
click at [124, 316] on span "File herunterladen" at bounding box center [110, 310] width 85 height 14
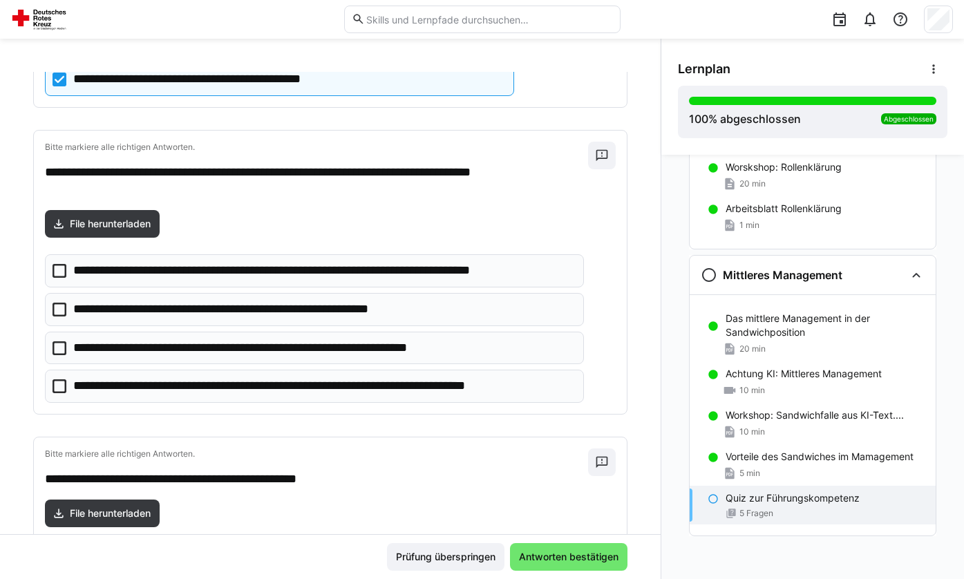
scroll to position [927, 0]
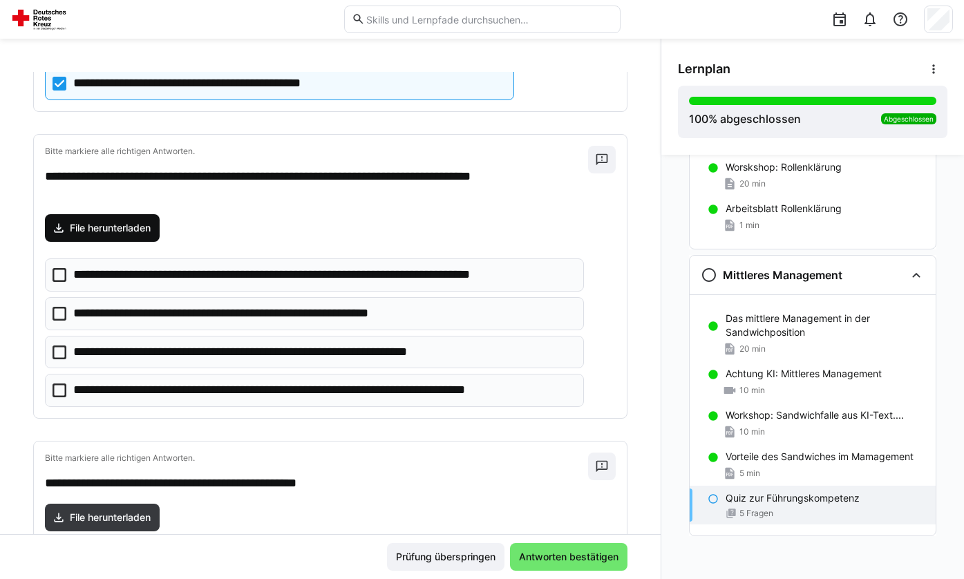
click at [144, 227] on span "File herunterladen" at bounding box center [110, 228] width 85 height 14
click at [56, 348] on icon at bounding box center [60, 352] width 14 height 14
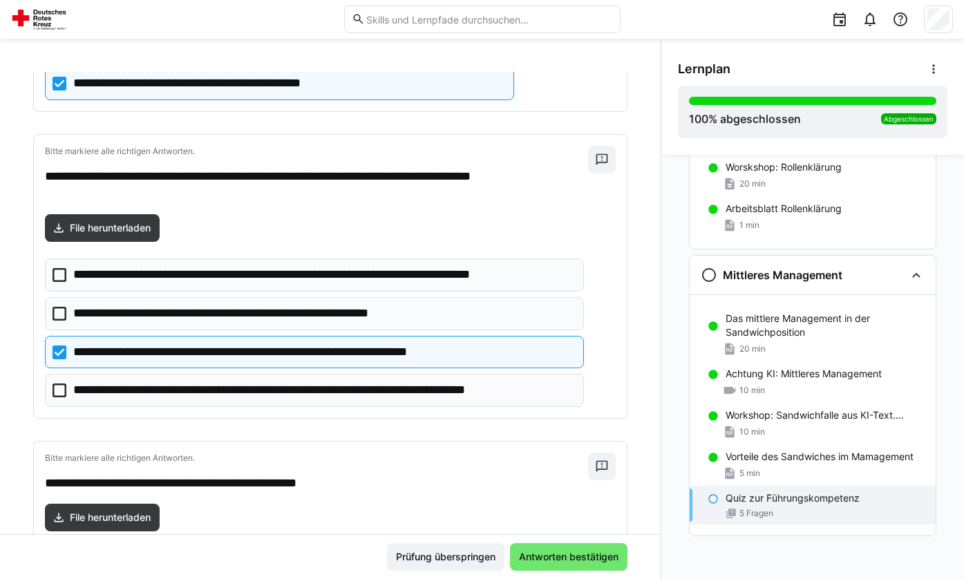
click at [53, 390] on icon at bounding box center [60, 390] width 14 height 14
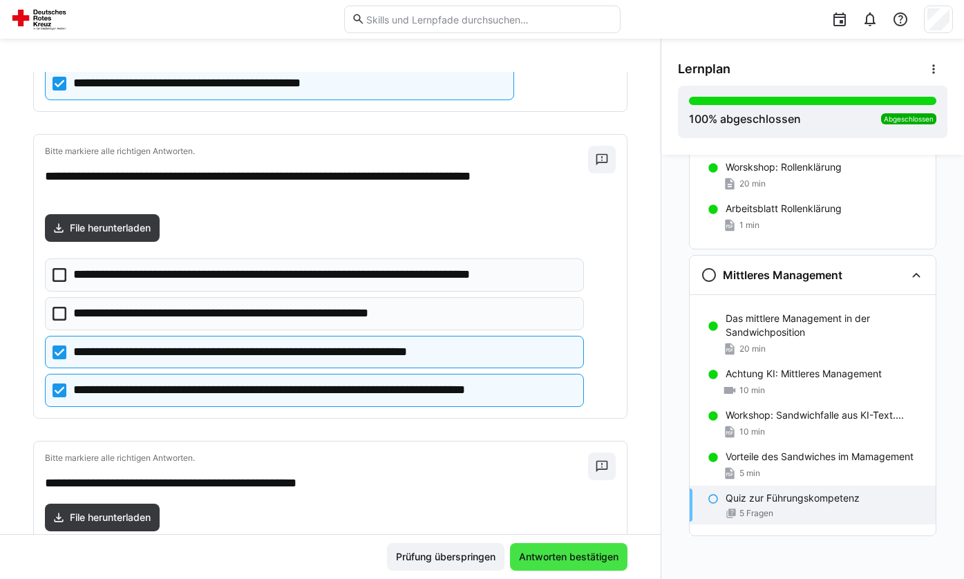
click at [564, 560] on span "Antworten bestätigen" at bounding box center [569, 557] width 104 height 14
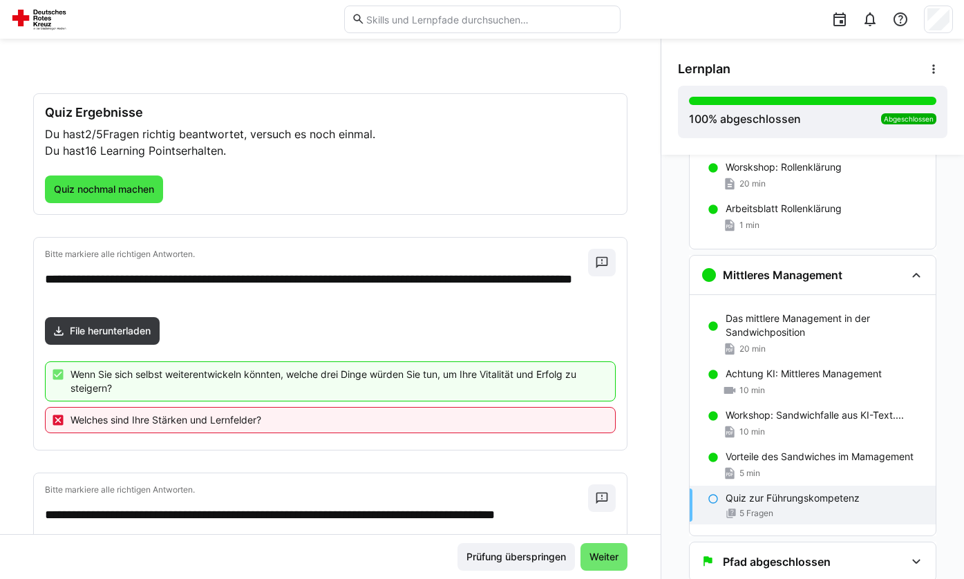
scroll to position [69, 0]
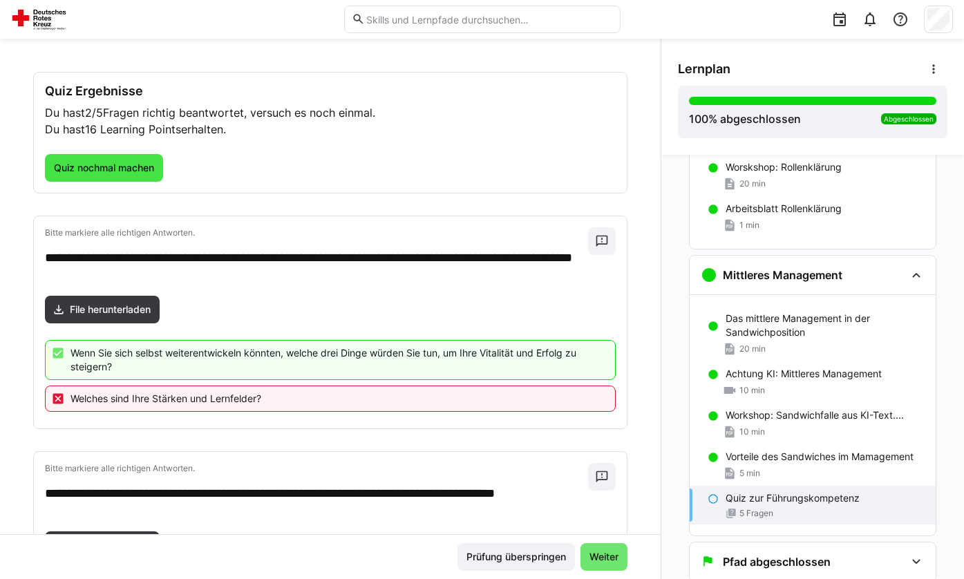
click at [138, 240] on div "**********" at bounding box center [316, 255] width 543 height 57
click at [142, 171] on span "Quiz nochmal machen" at bounding box center [104, 168] width 104 height 14
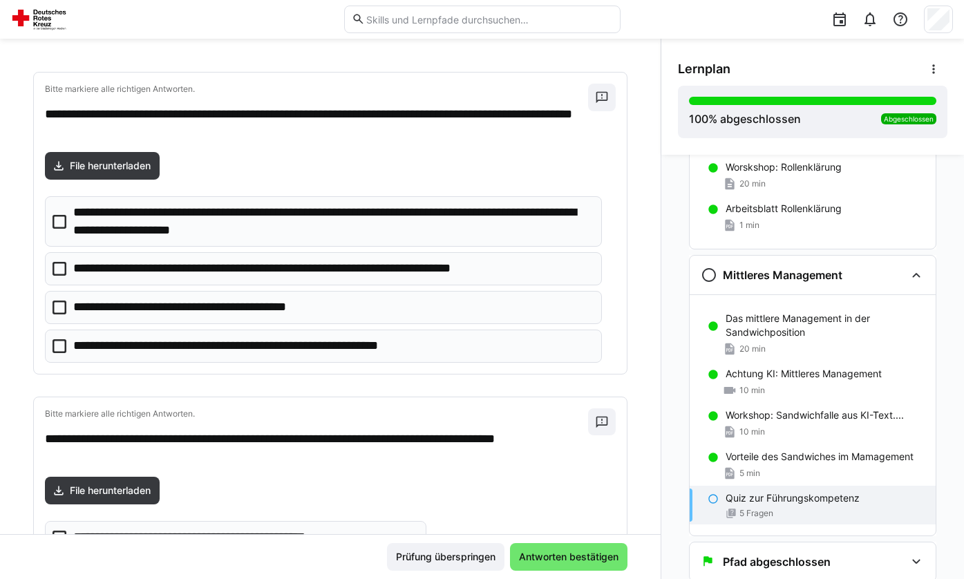
click at [63, 220] on icon at bounding box center [60, 222] width 14 height 14
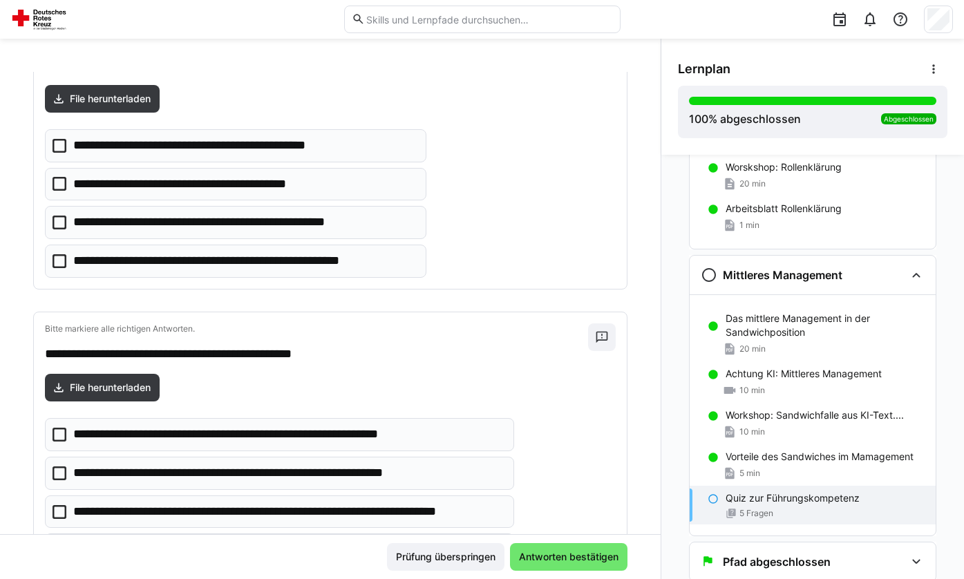
scroll to position [484, 0]
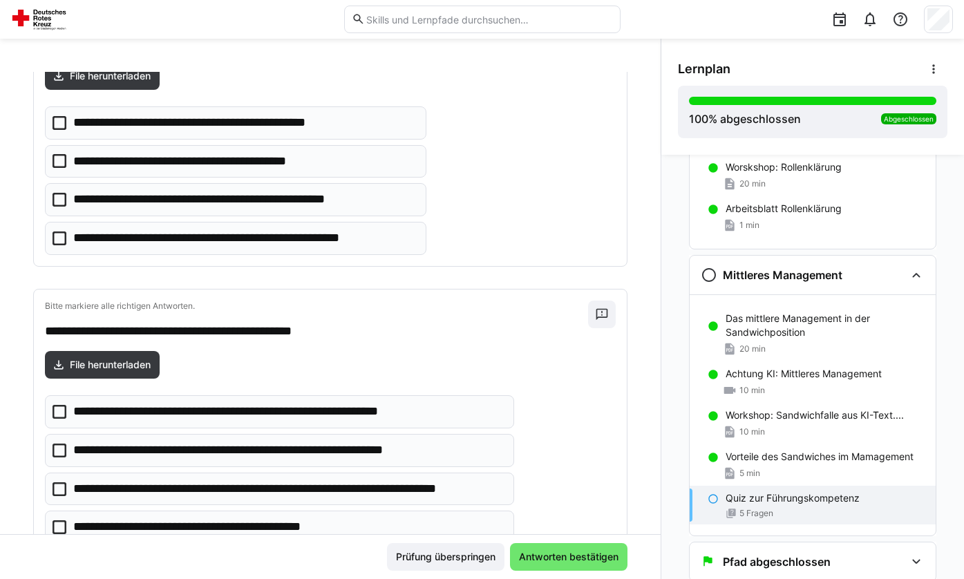
click at [61, 122] on icon at bounding box center [60, 123] width 14 height 14
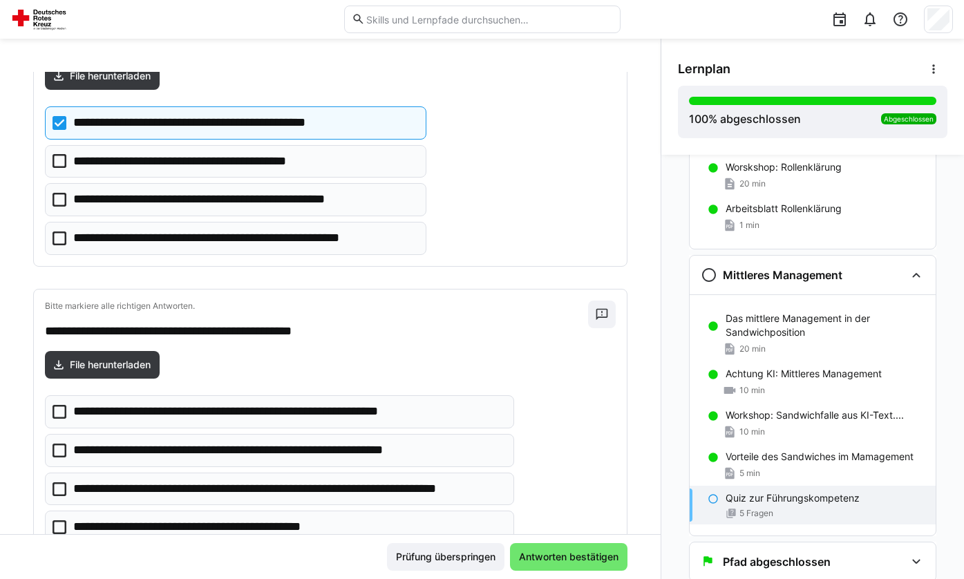
click at [168, 240] on p "**********" at bounding box center [244, 238] width 343 height 18
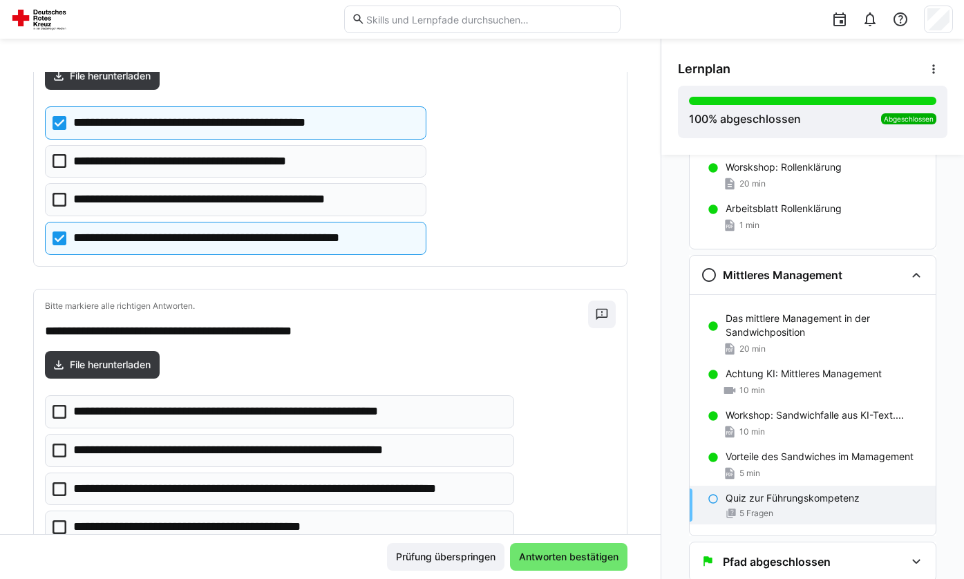
scroll to position [622, 0]
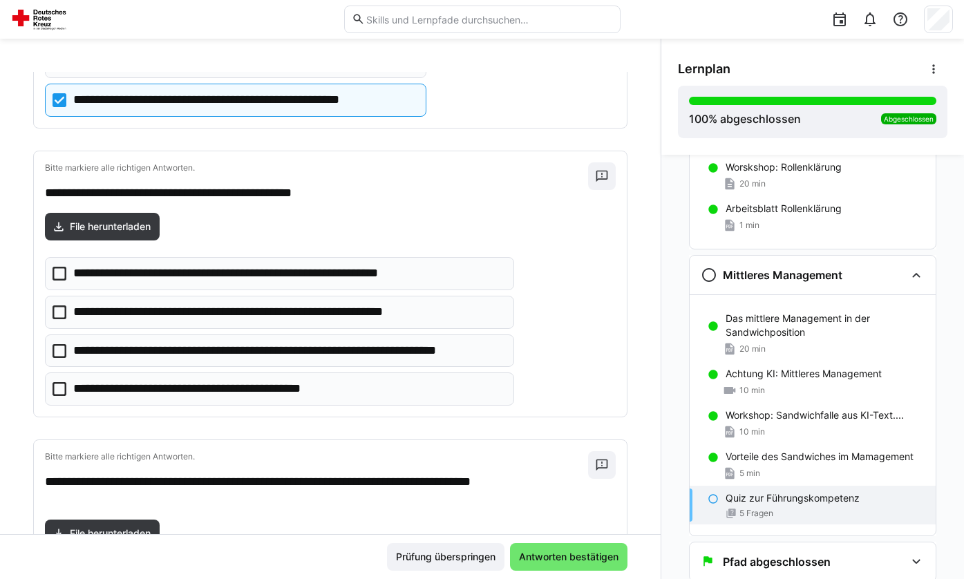
click at [82, 387] on p "**********" at bounding box center [207, 389] width 269 height 18
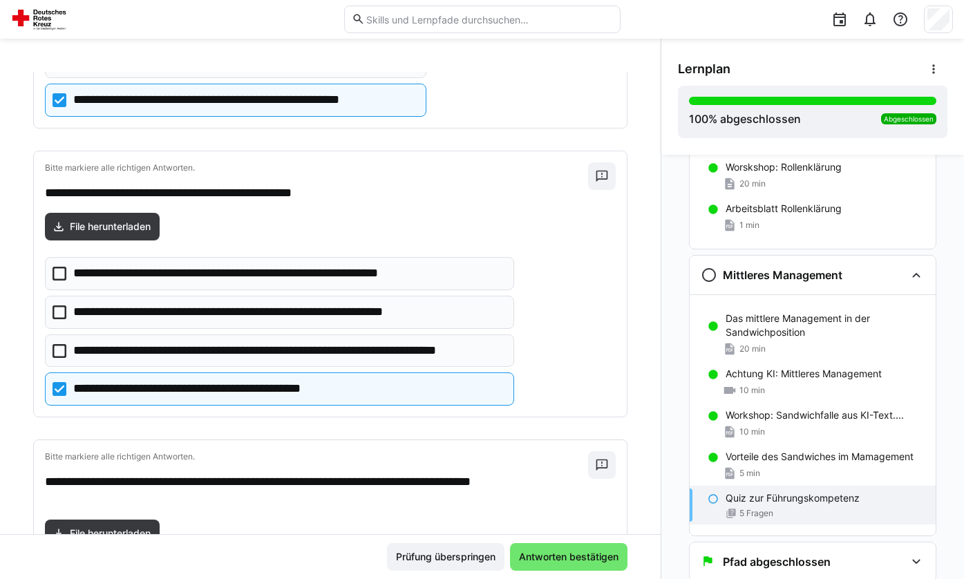
click at [103, 352] on p "**********" at bounding box center [288, 351] width 430 height 18
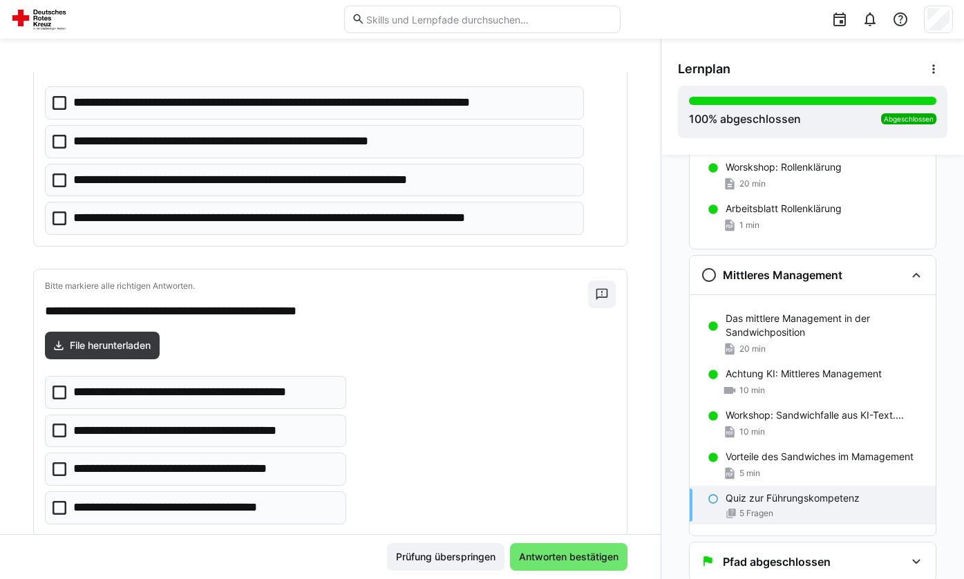
scroll to position [1134, 0]
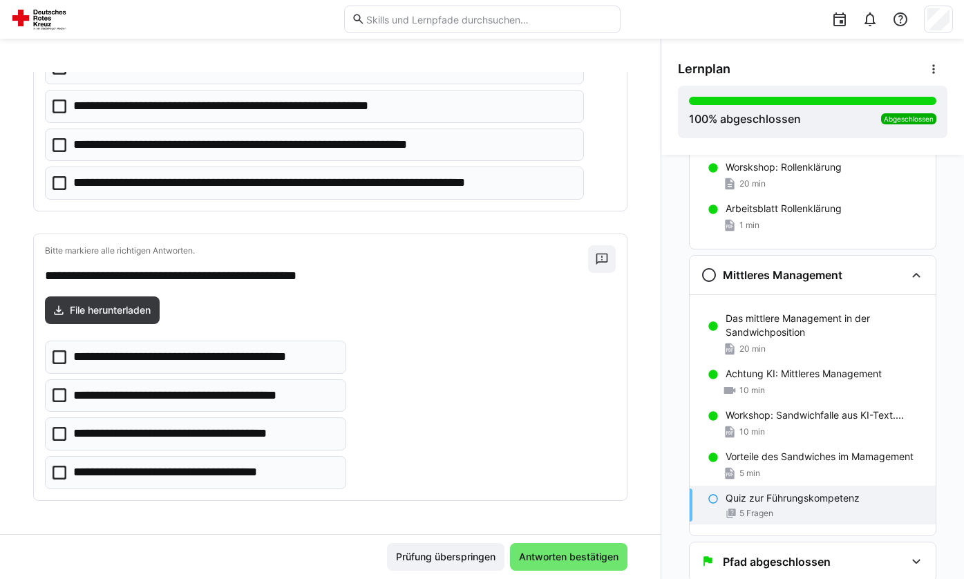
click at [137, 428] on p "**********" at bounding box center [187, 434] width 229 height 18
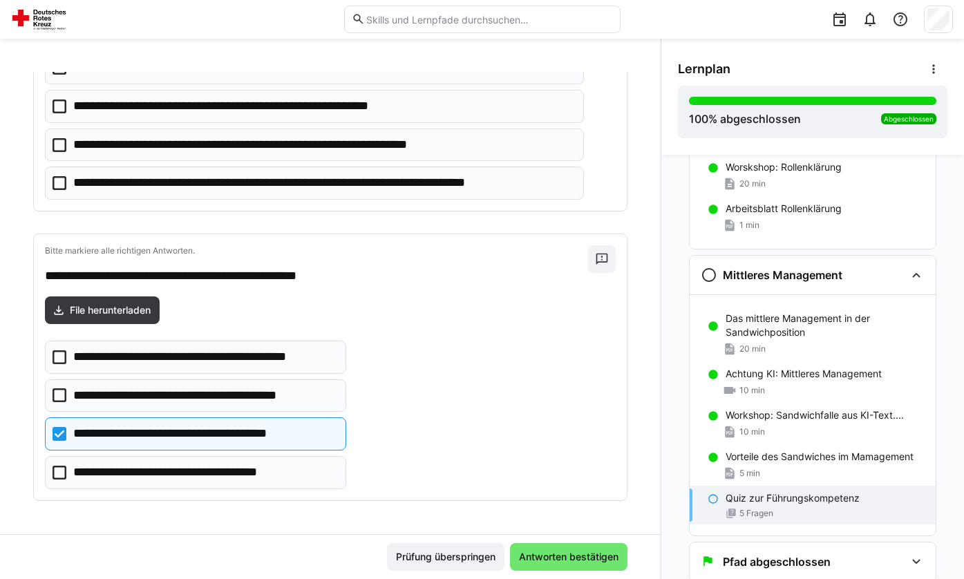
click at [119, 469] on p "**********" at bounding box center [186, 473] width 227 height 18
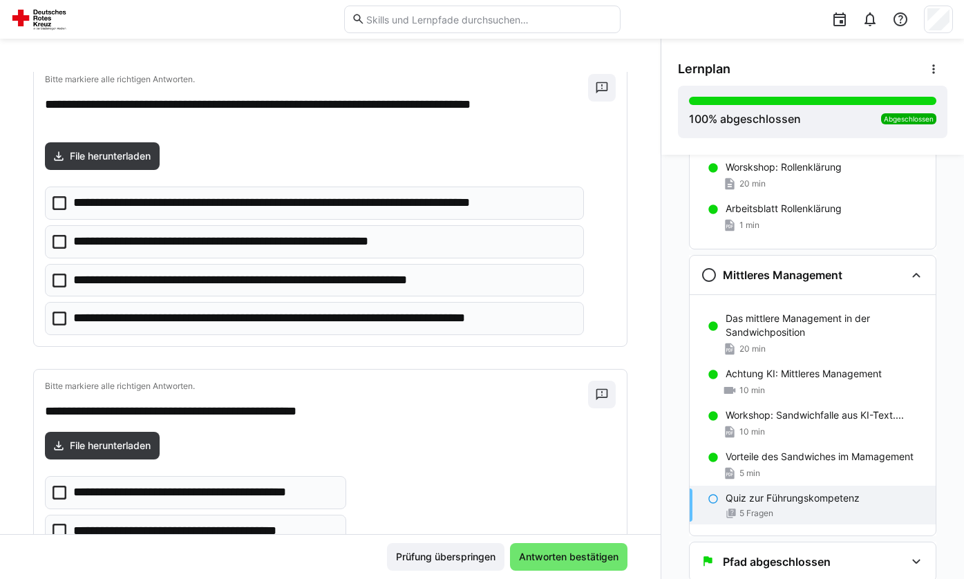
scroll to position [996, 0]
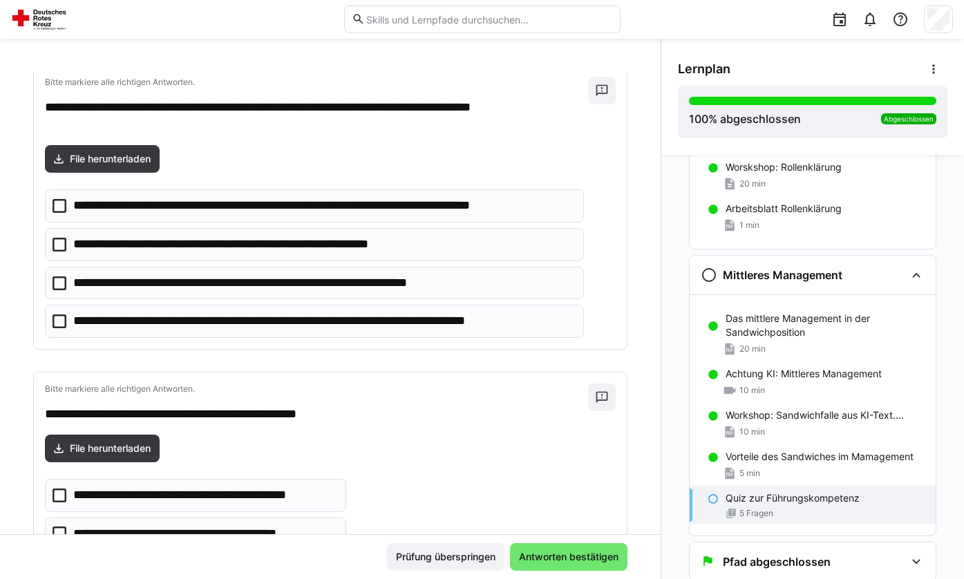
click at [187, 319] on p "**********" at bounding box center [307, 321] width 468 height 18
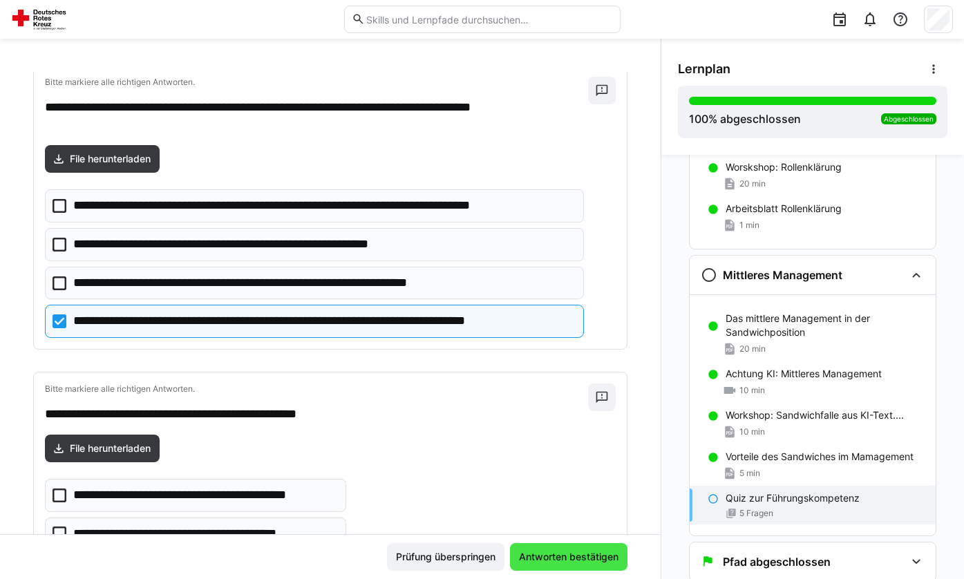
click at [531, 555] on span "Antworten bestätigen" at bounding box center [569, 557] width 104 height 14
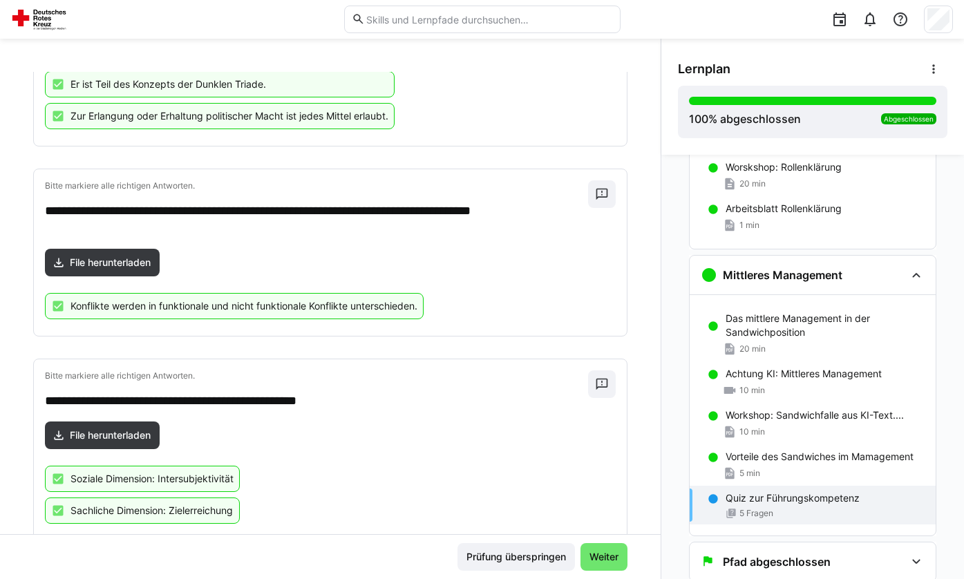
scroll to position [786, 0]
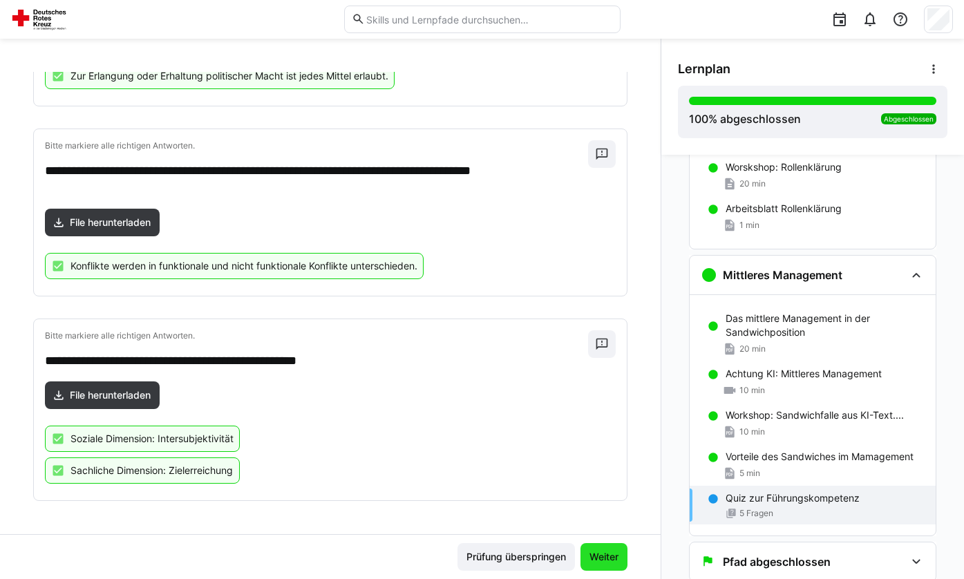
click at [596, 567] on span "Weiter" at bounding box center [603, 557] width 47 height 28
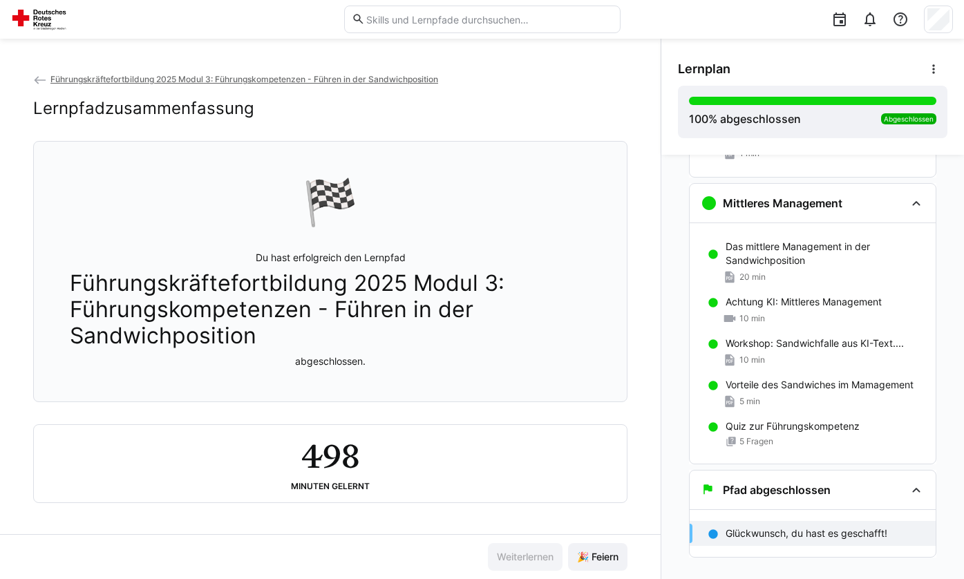
scroll to position [2120, 0]
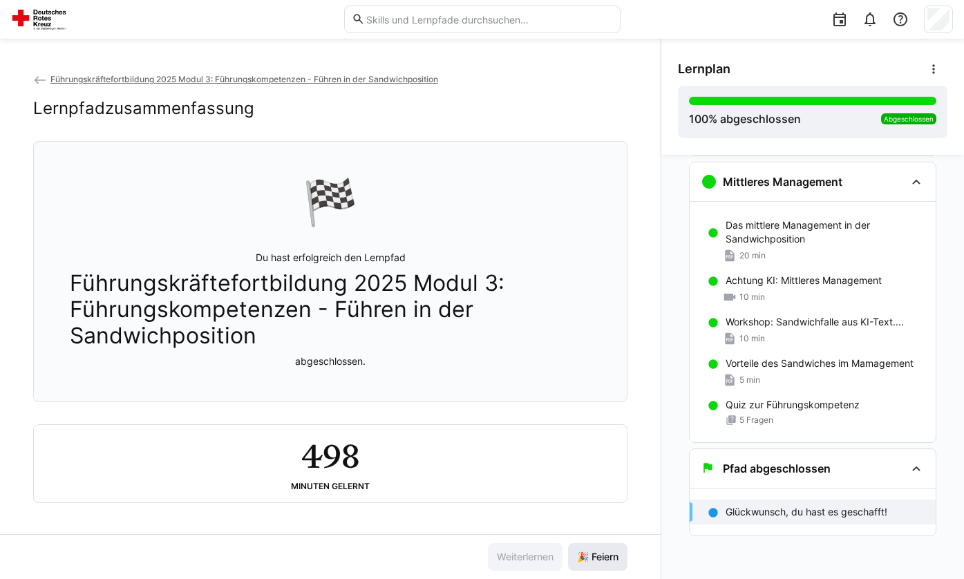
click at [583, 569] on span "🎉 Feiern" at bounding box center [597, 557] width 59 height 28
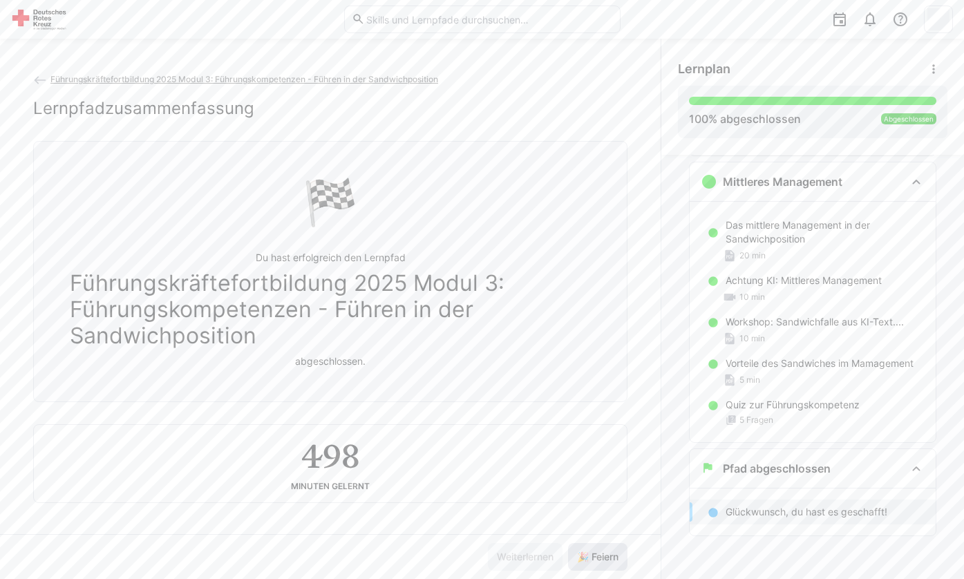
click at [586, 562] on span "🎉 Feiern" at bounding box center [598, 557] width 46 height 14
click at [587, 561] on span "🎉 Feiern" at bounding box center [598, 557] width 46 height 14
click at [587, 560] on span "🎉 Feiern" at bounding box center [598, 557] width 46 height 14
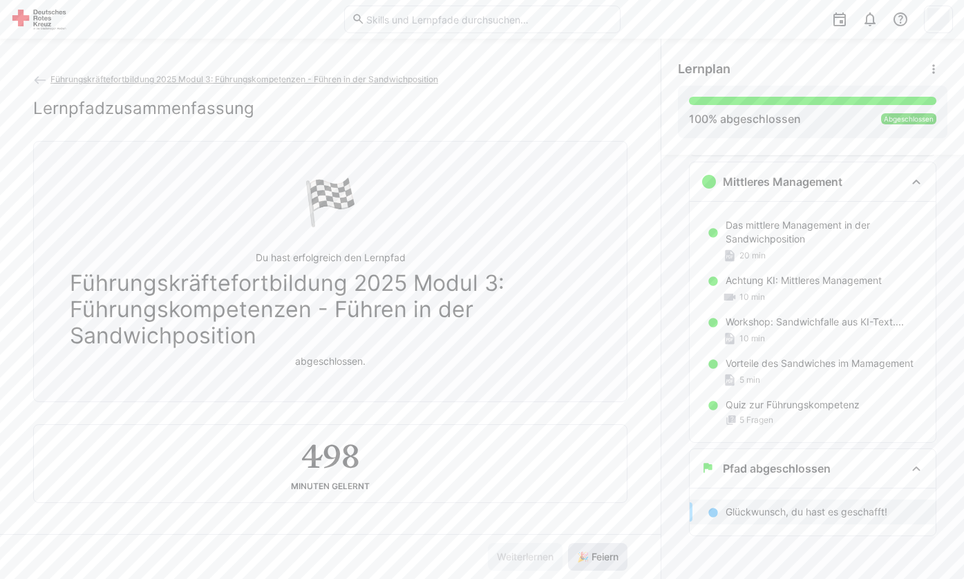
click at [587, 560] on span "🎉 Feiern" at bounding box center [598, 557] width 46 height 14
drag, startPoint x: 587, startPoint y: 560, endPoint x: 594, endPoint y: 555, distance: 8.8
click at [587, 560] on span "🎉 Feiern" at bounding box center [598, 557] width 46 height 14
click at [594, 555] on span "🎉 Feiern" at bounding box center [598, 557] width 46 height 14
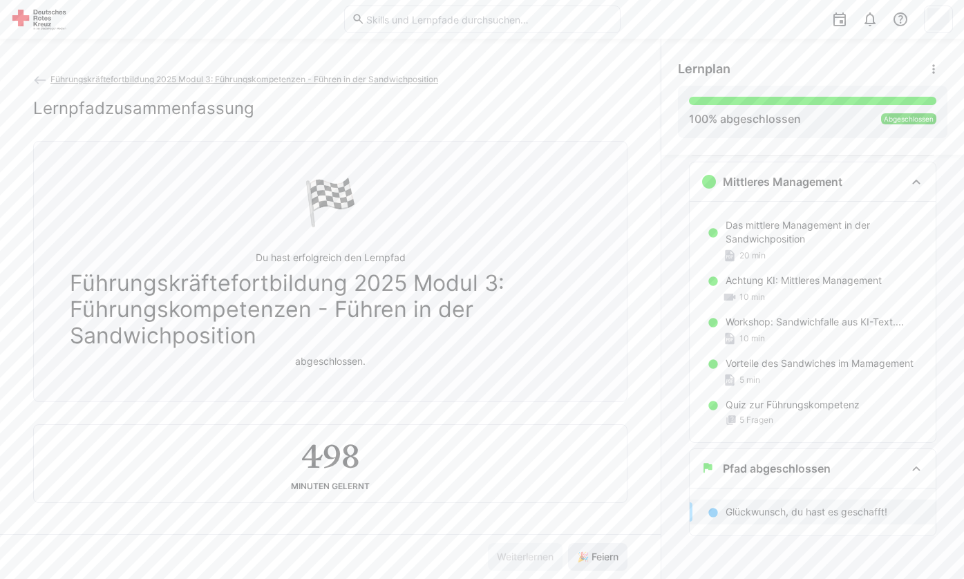
click at [594, 555] on span "🎉 Feiern" at bounding box center [598, 557] width 46 height 14
click at [594, 554] on span "🎉 Feiern" at bounding box center [598, 557] width 46 height 14
click at [594, 553] on span "🎉 Feiern" at bounding box center [598, 557] width 46 height 14
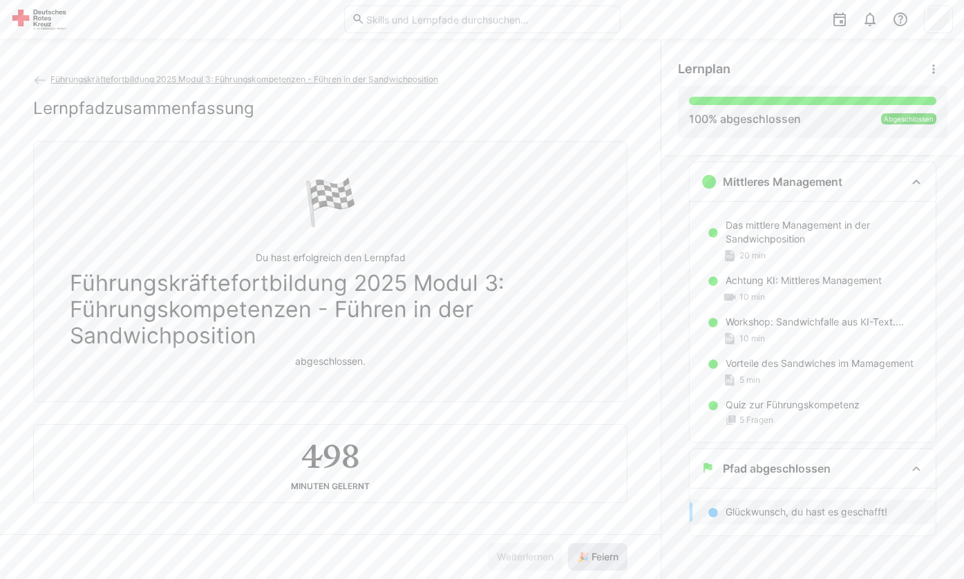
drag, startPoint x: 594, startPoint y: 553, endPoint x: 598, endPoint y: 433, distance: 120.3
click at [594, 553] on span "🎉 Feiern" at bounding box center [598, 557] width 46 height 14
